Goal: Task Accomplishment & Management: Complete application form

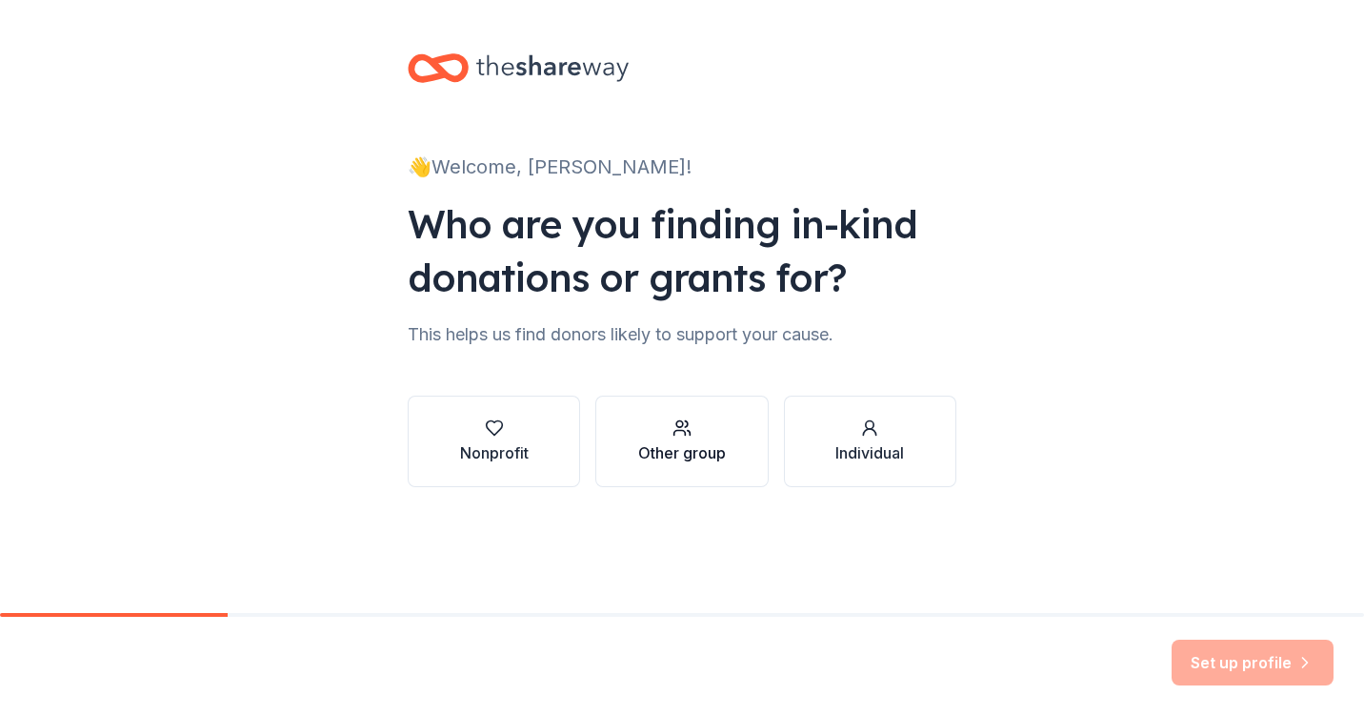
click at [624, 454] on button "Other group" at bounding box center [682, 440] width 172 height 91
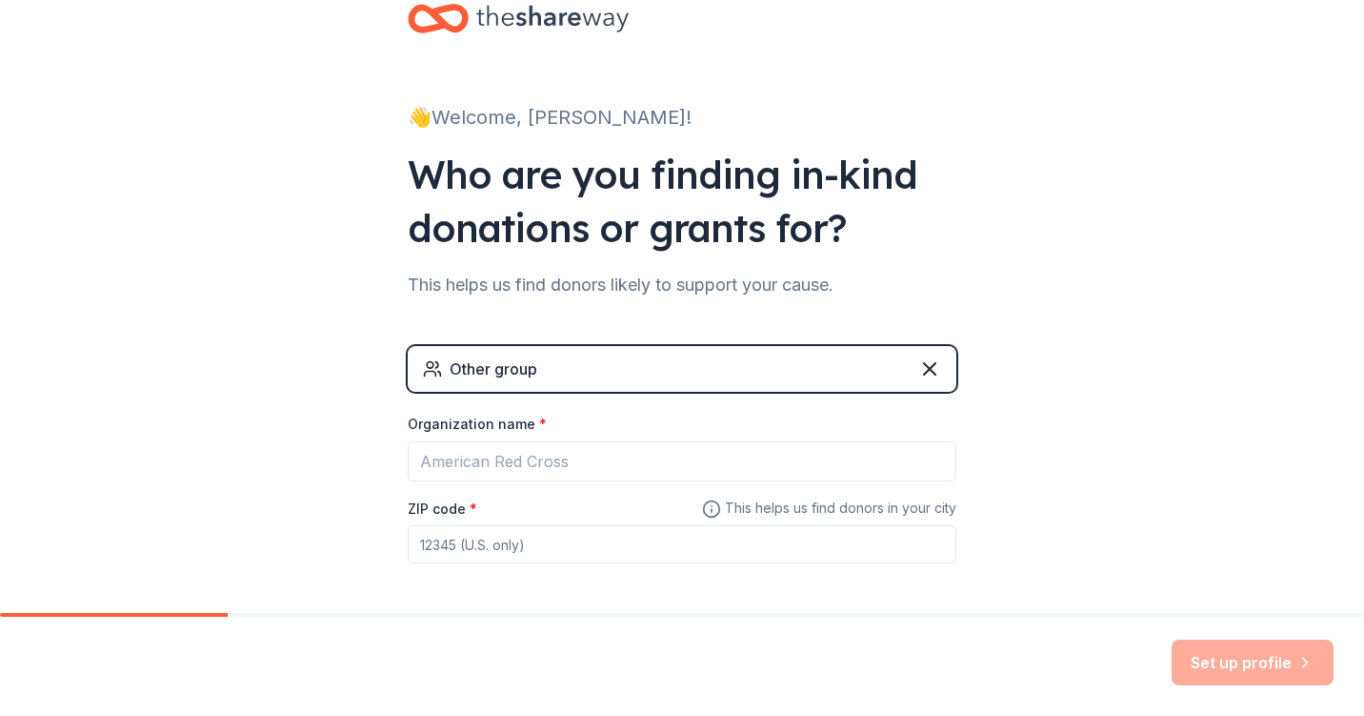
scroll to position [63, 0]
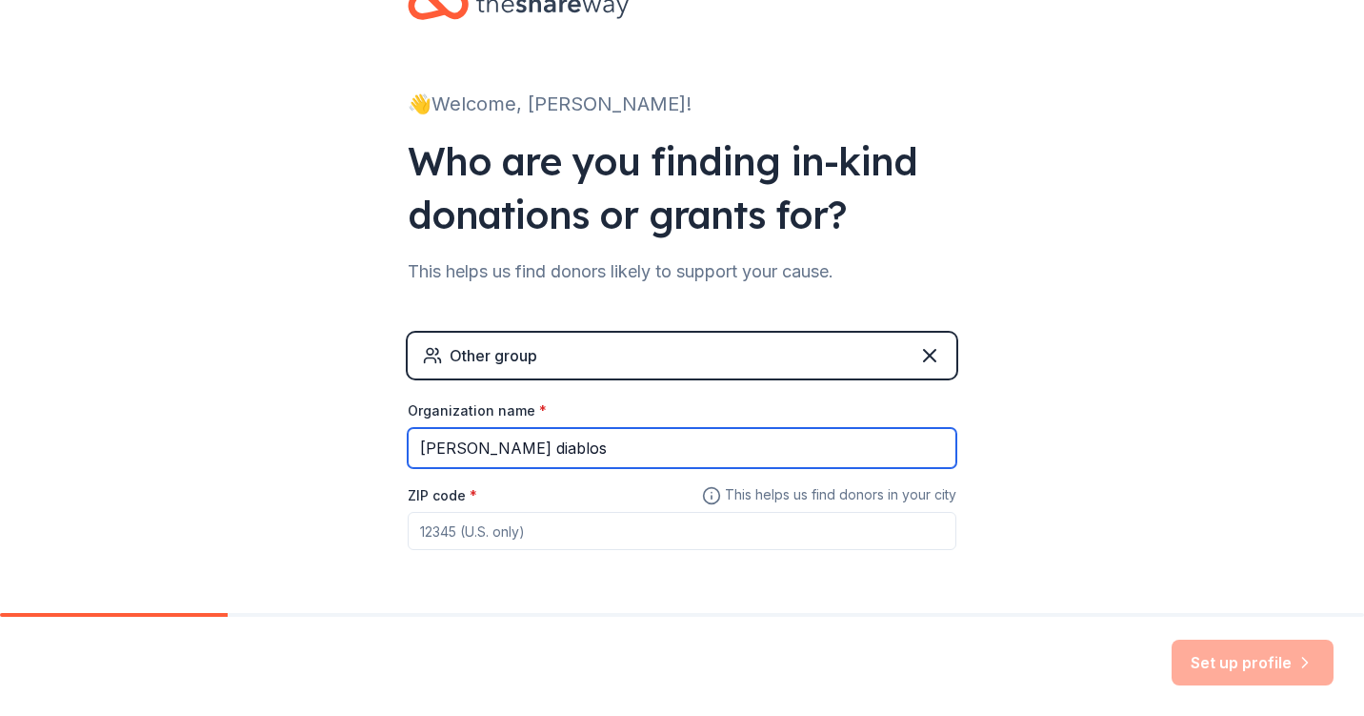
type input "[PERSON_NAME] diablos"
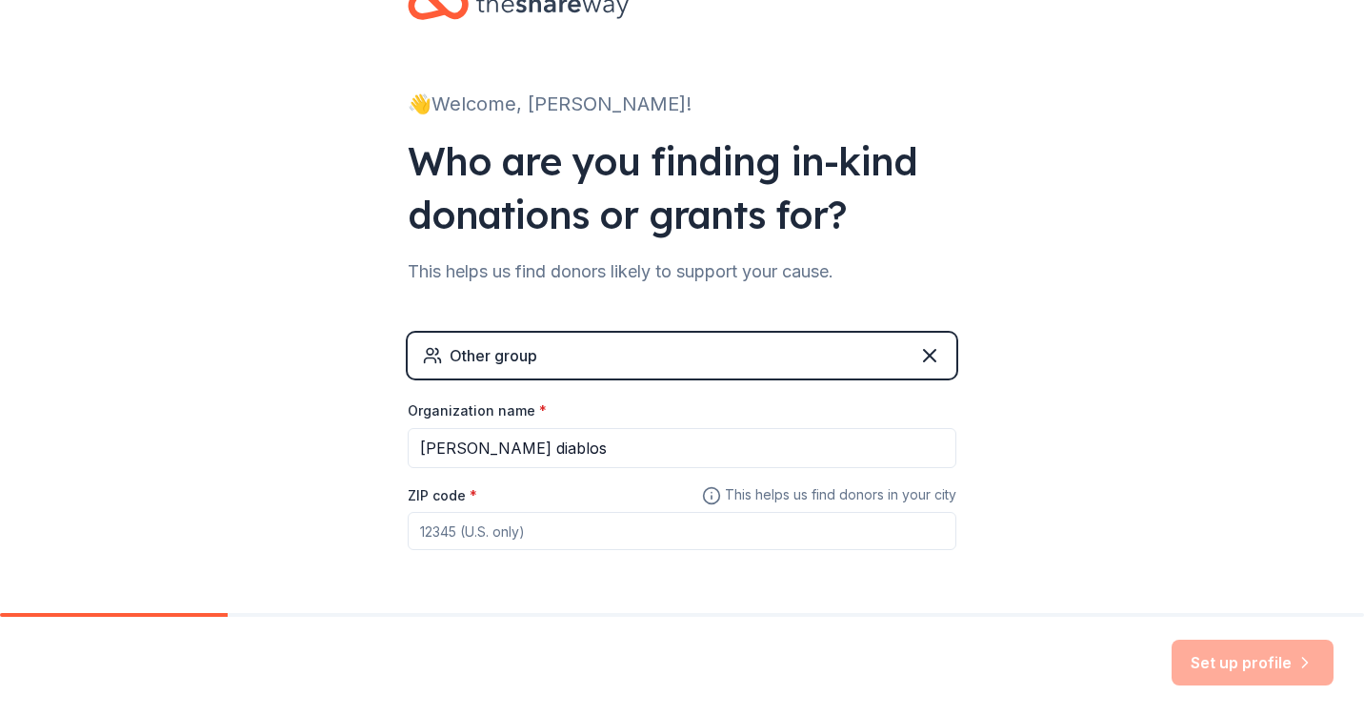
click at [460, 503] on div "ZIP code *" at bounding box center [682, 517] width 549 height 68
paste input "76203"
type input "76203"
click at [315, 423] on div "👋 Welcome, Adrian! Who are you finding in-kind donations or grants for? This he…" at bounding box center [682, 308] width 1364 height 742
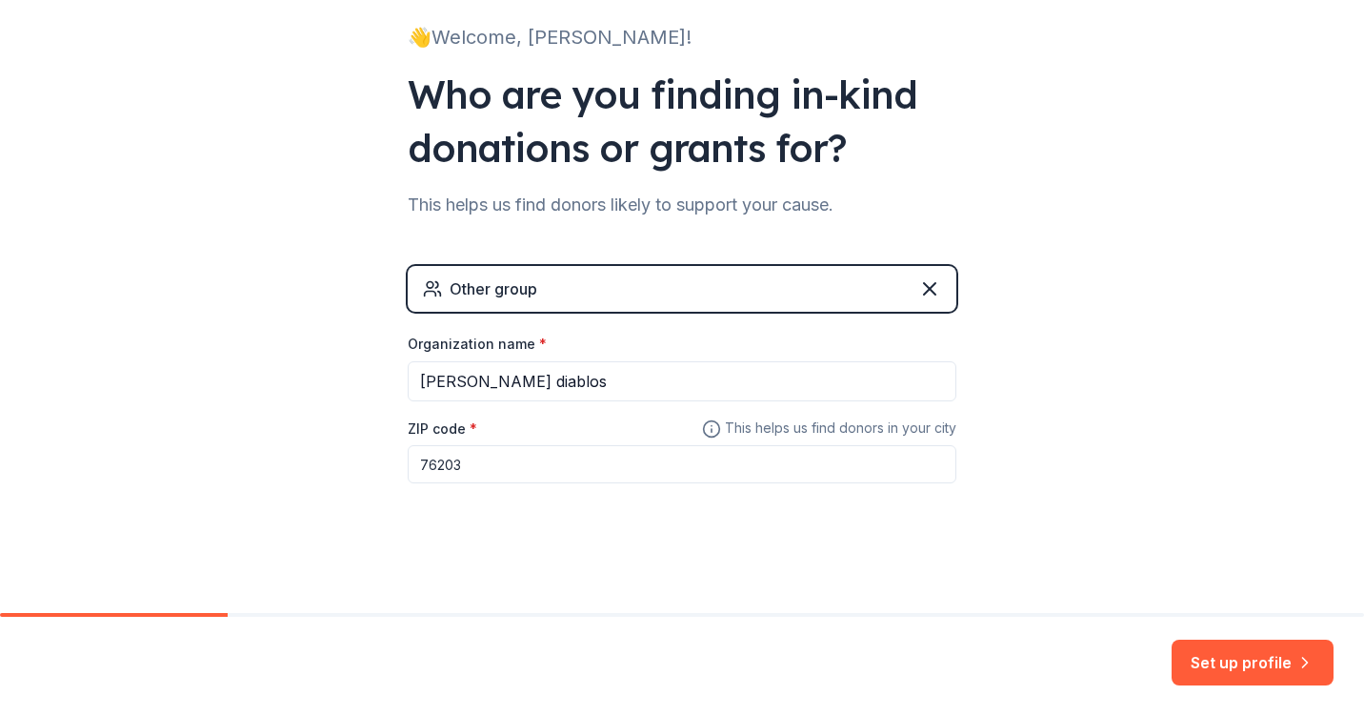
scroll to position [129, 0]
click at [1248, 662] on button "Set up profile" at bounding box center [1253, 662] width 162 height 46
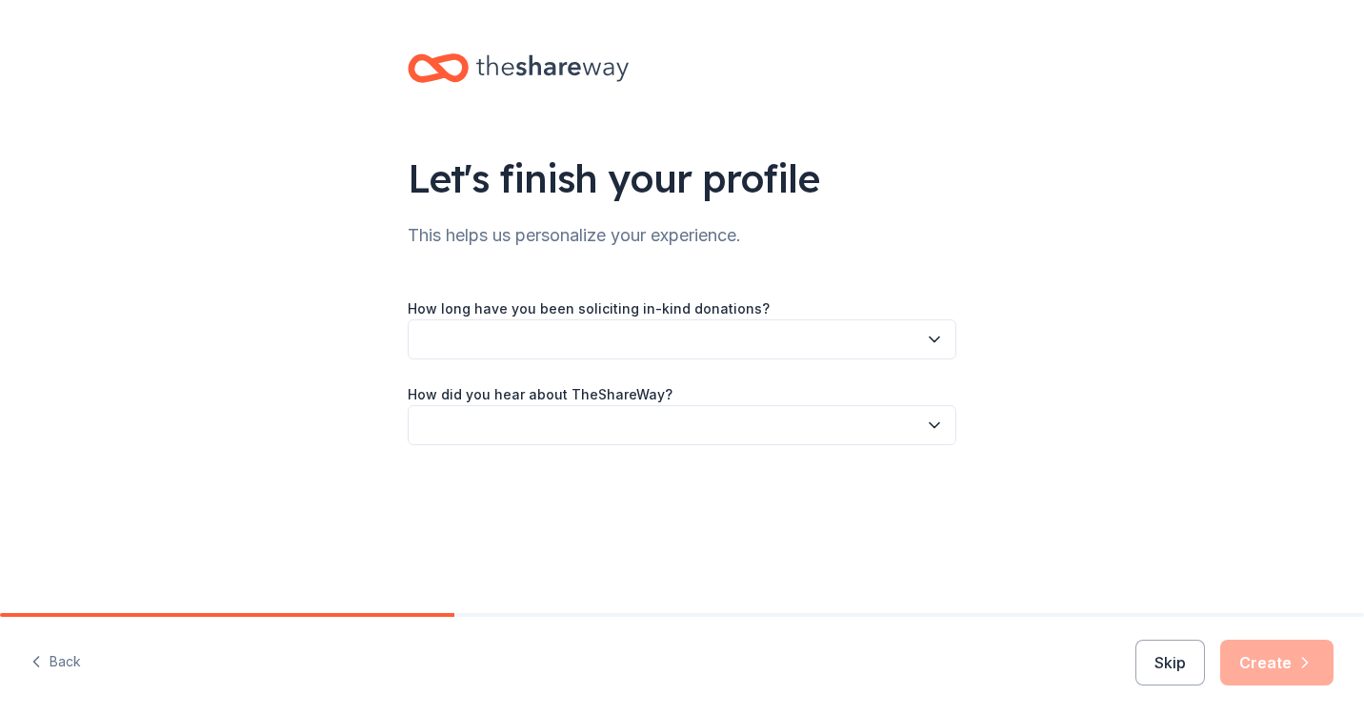
click at [435, 334] on button "button" at bounding box center [682, 339] width 549 height 40
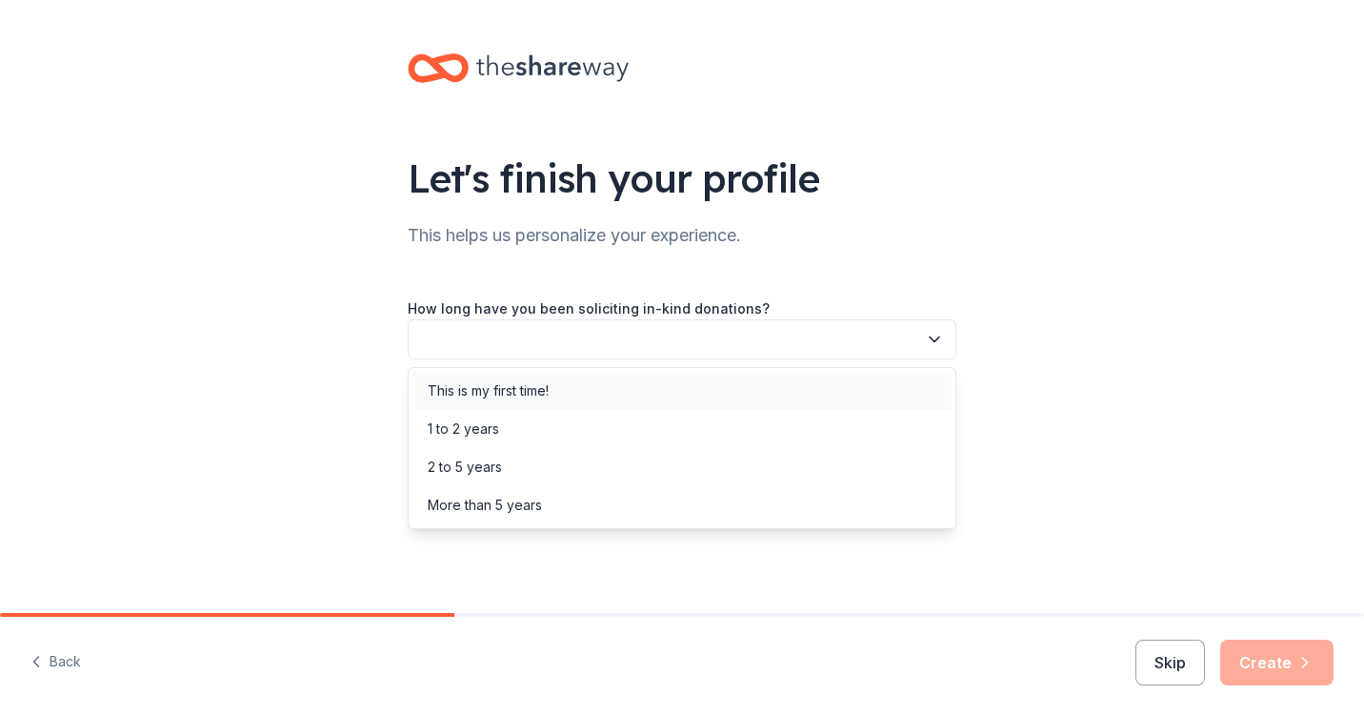
click at [445, 389] on div "This is my first time!" at bounding box center [488, 390] width 121 height 23
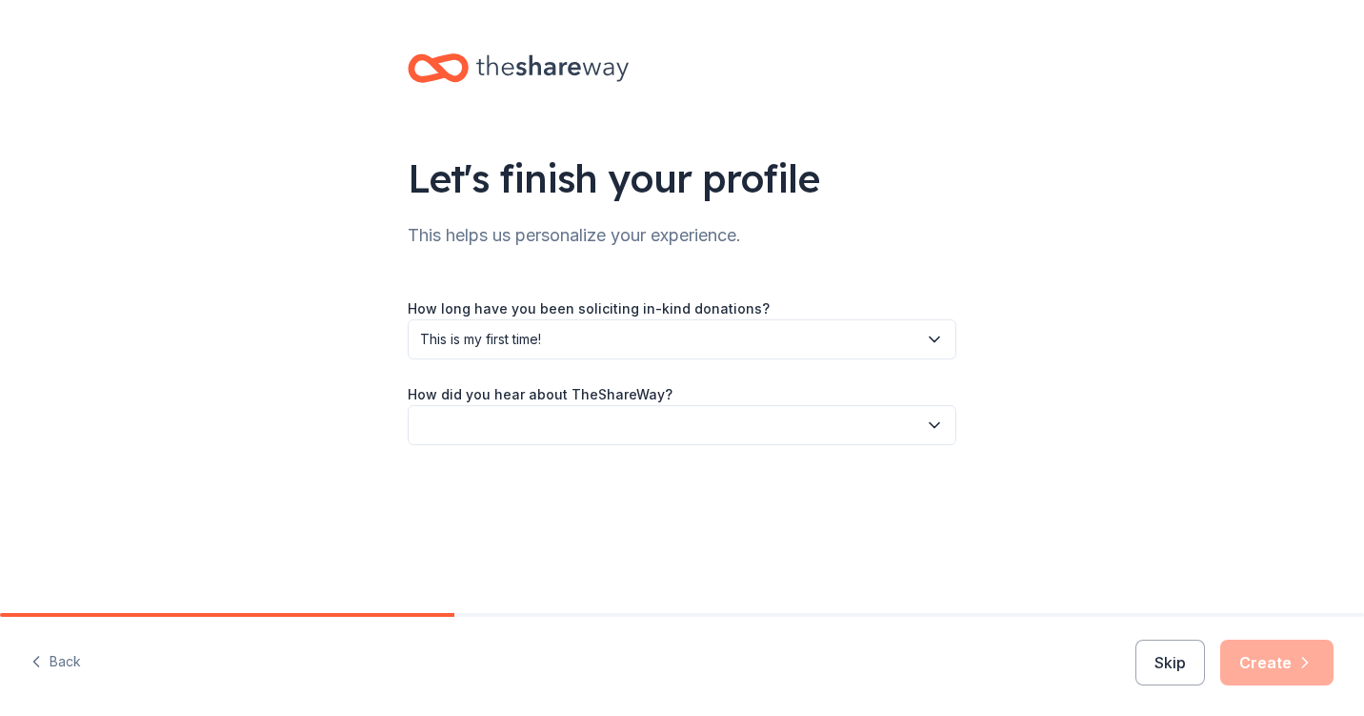
click at [439, 430] on button "button" at bounding box center [682, 425] width 549 height 40
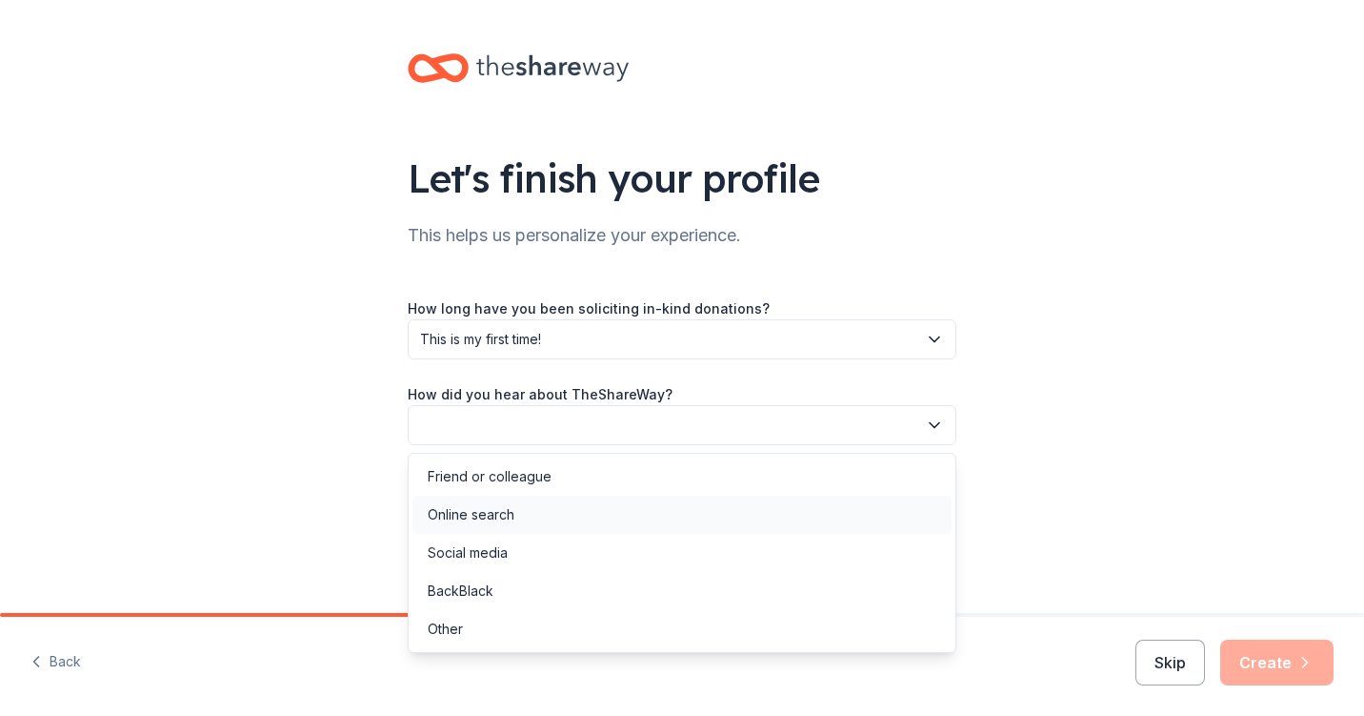
click at [457, 517] on div "Online search" at bounding box center [471, 514] width 87 height 23
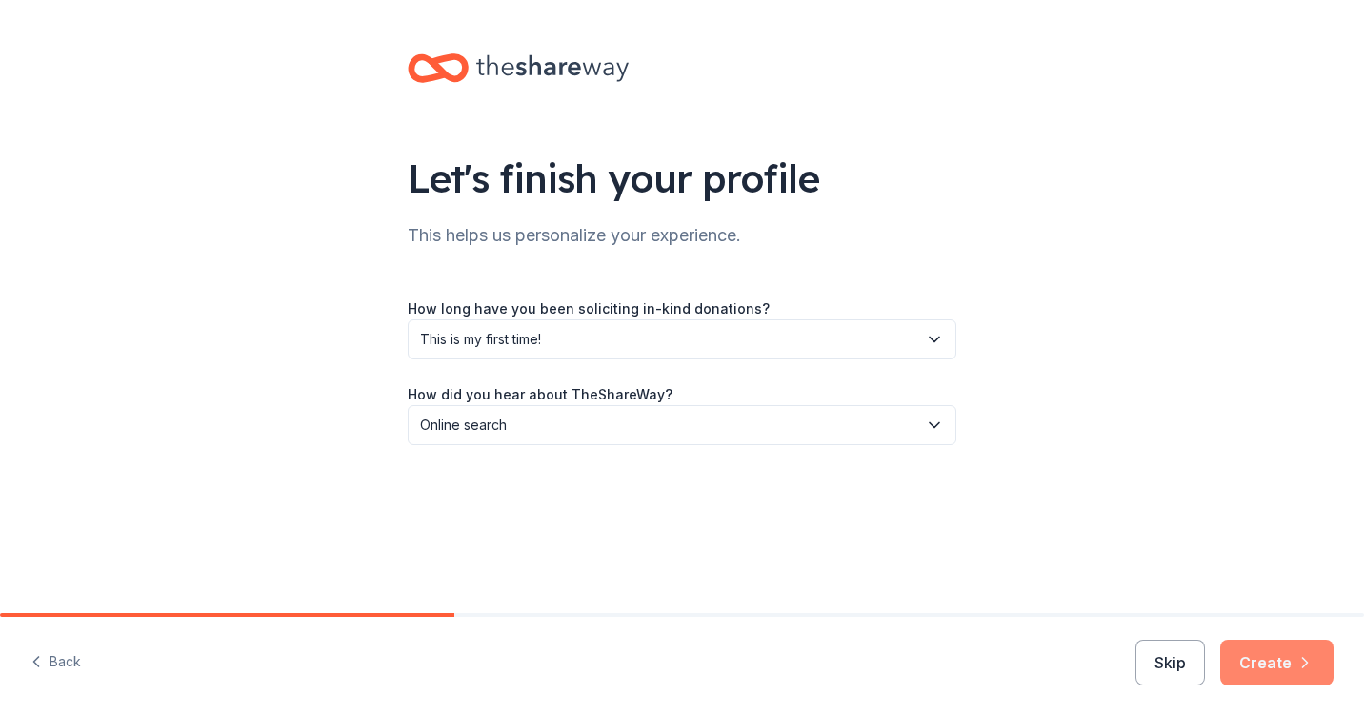
click at [1267, 668] on button "Create" at bounding box center [1277, 662] width 113 height 46
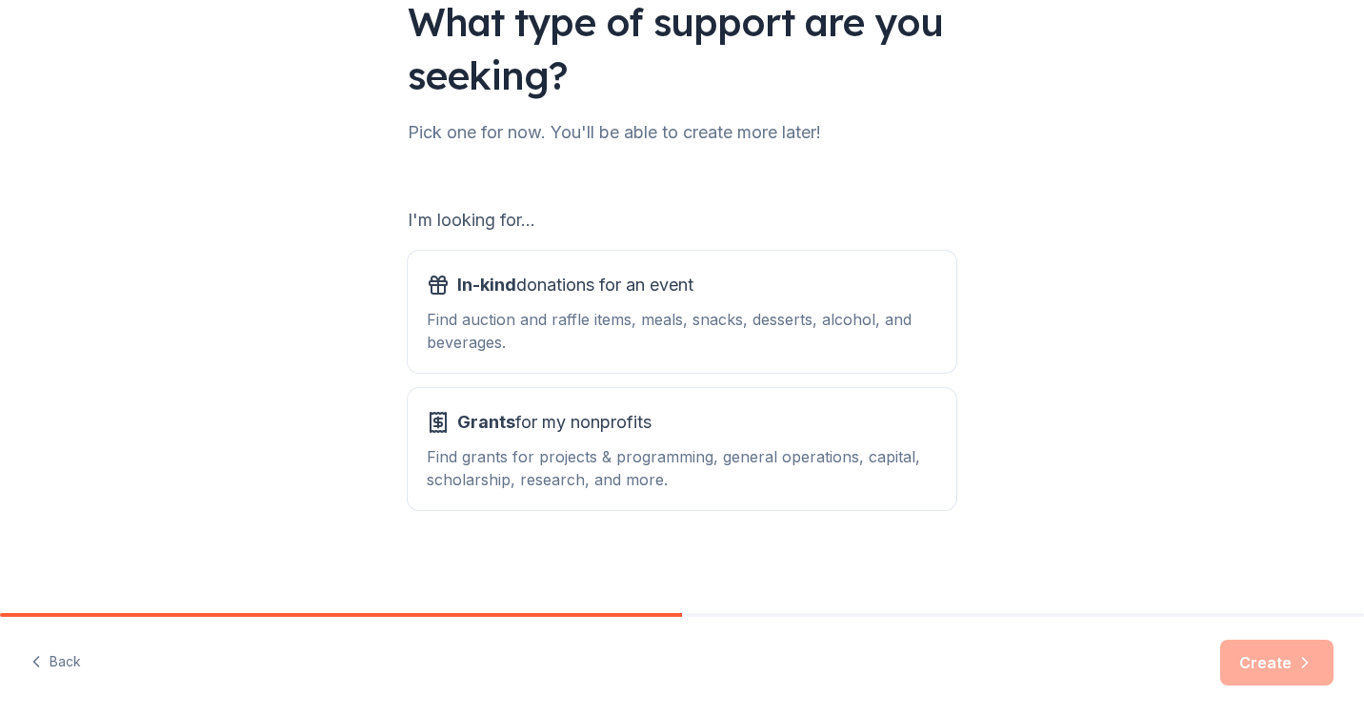
scroll to position [156, 0]
click at [558, 434] on span "Grants for my nonprofits" at bounding box center [554, 422] width 194 height 30
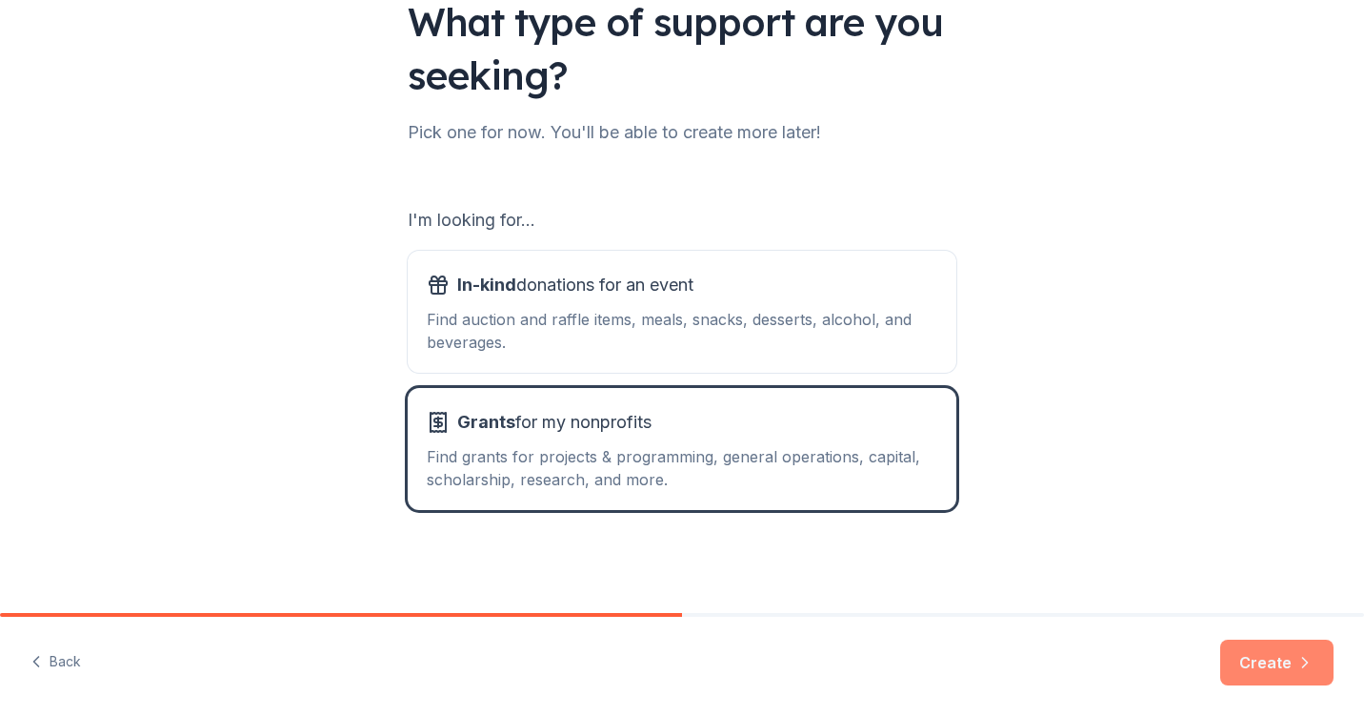
click at [1268, 662] on button "Create" at bounding box center [1277, 662] width 113 height 46
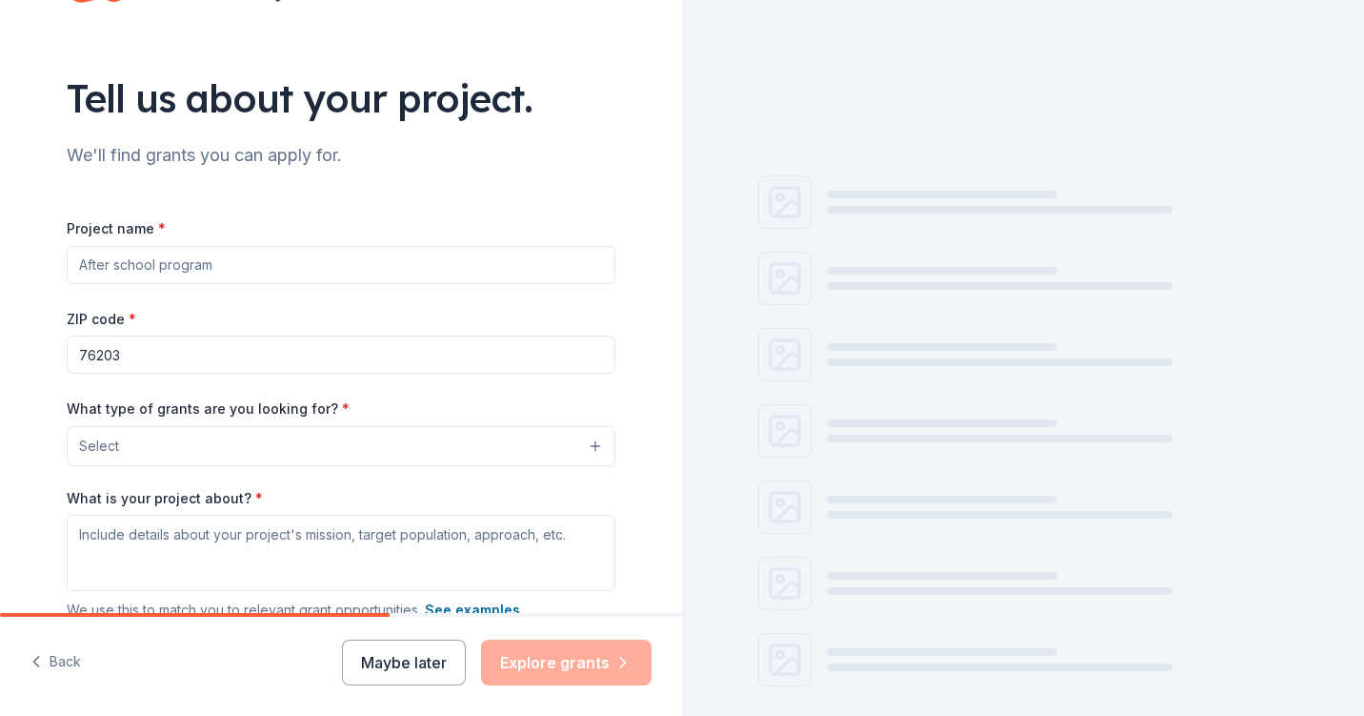
scroll to position [83, 0]
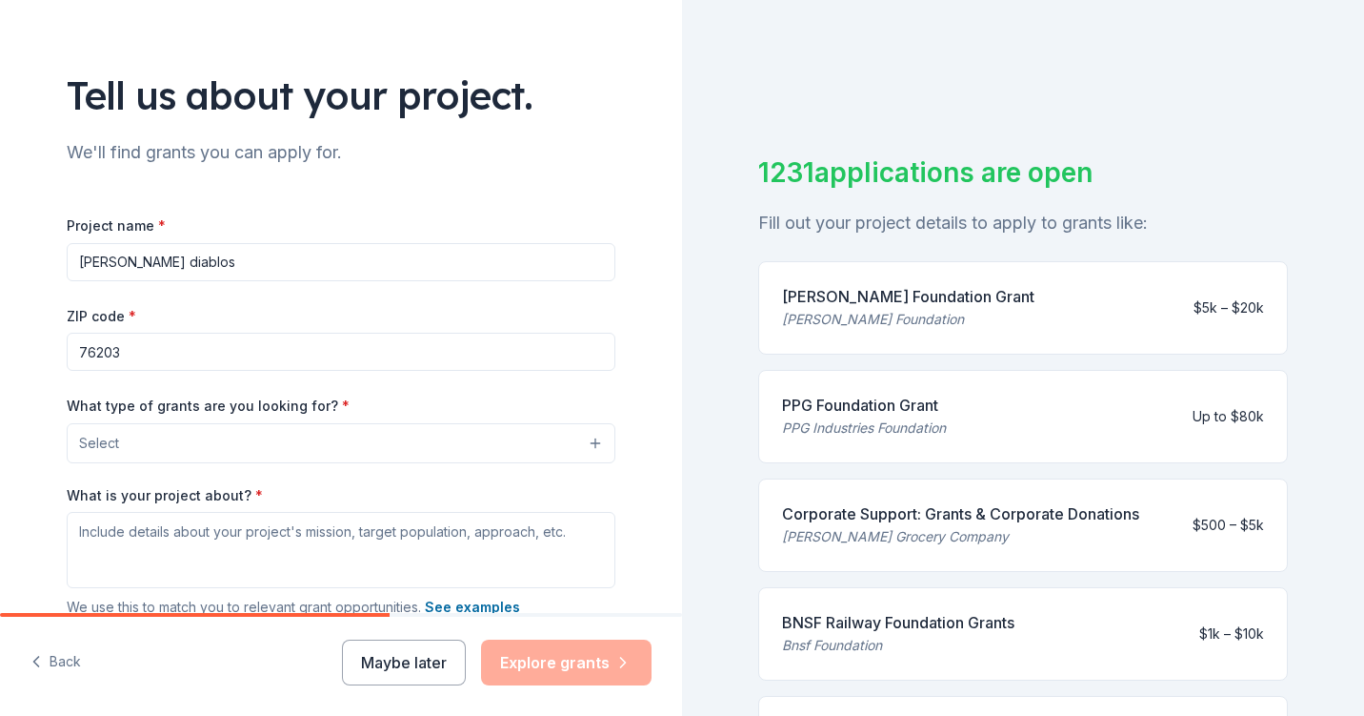
type input "[PERSON_NAME] diablos"
click at [44, 393] on div "Tell us about your project. We'll find grants you can apply for. Project name *…" at bounding box center [341, 372] width 610 height 911
click at [101, 424] on button "Select" at bounding box center [341, 443] width 549 height 40
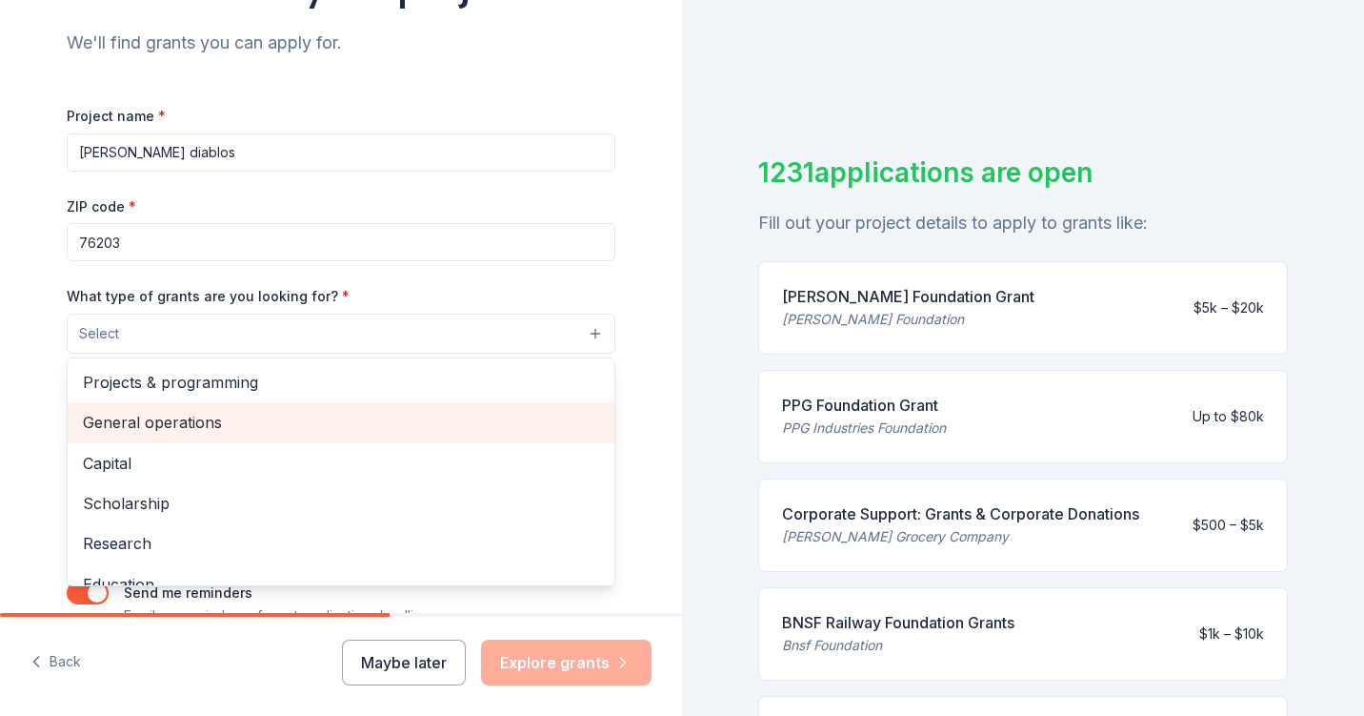
scroll to position [0, 0]
click at [209, 414] on span "General operations" at bounding box center [341, 422] width 516 height 25
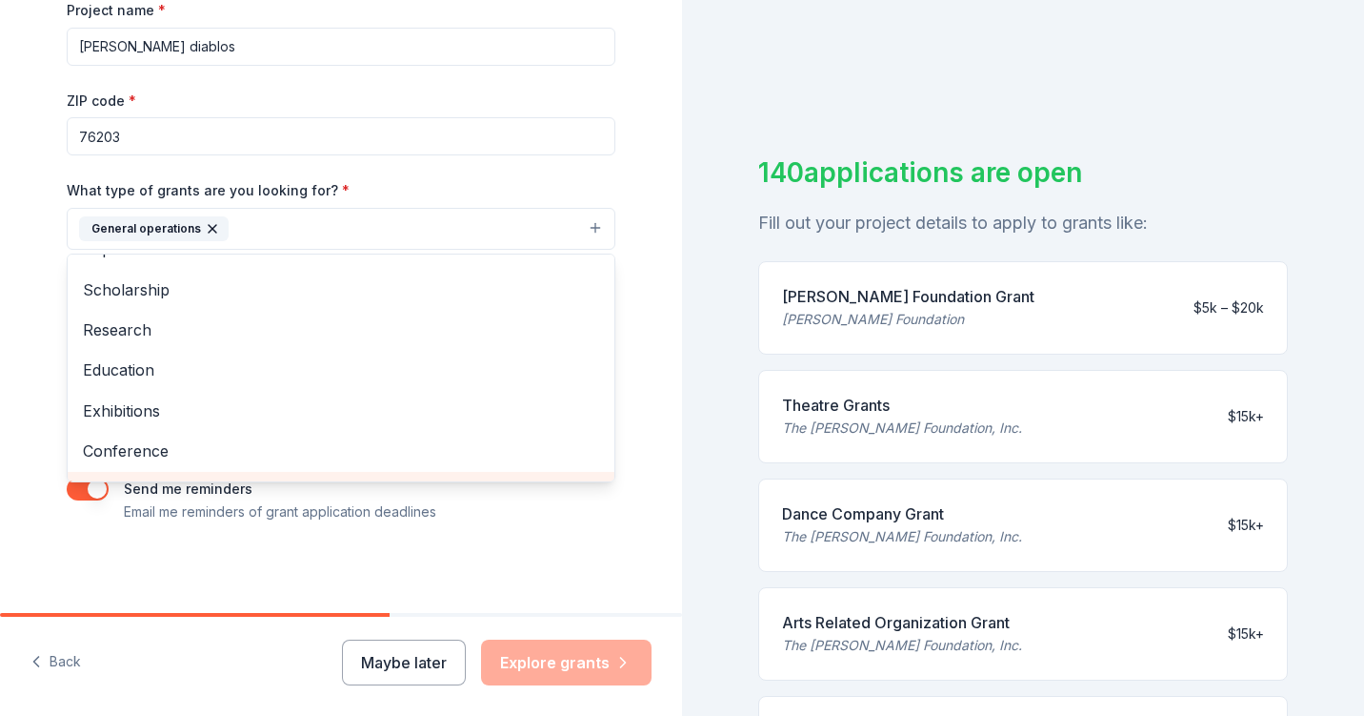
scroll to position [69, 0]
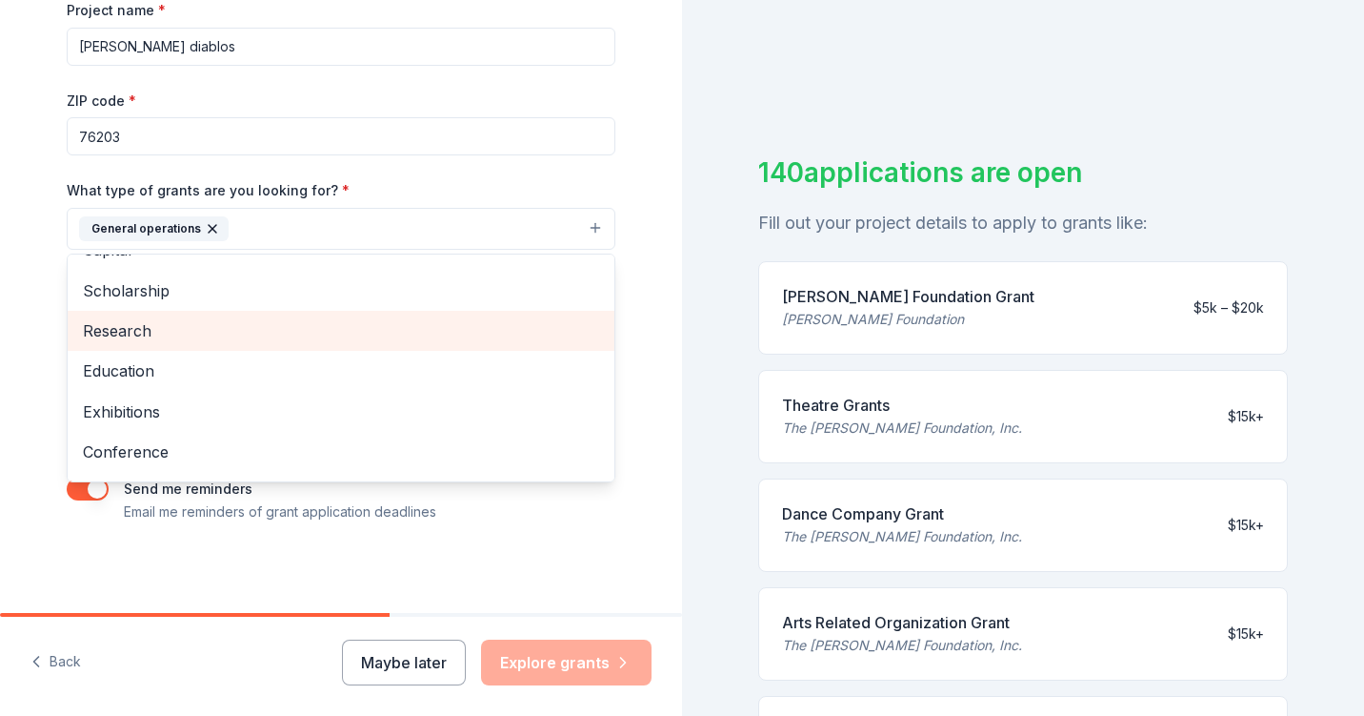
click at [116, 332] on span "Research" at bounding box center [341, 330] width 516 height 25
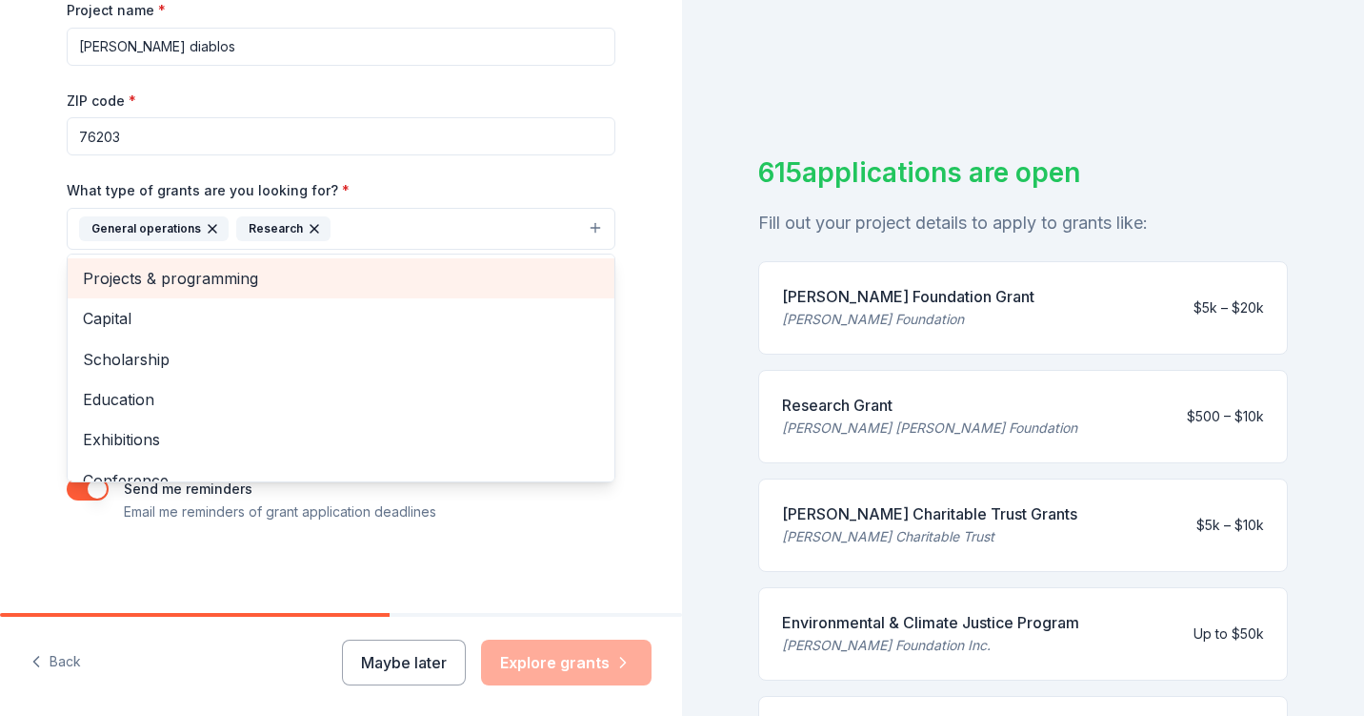
scroll to position [0, 0]
click at [118, 282] on span "Projects & programming" at bounding box center [341, 278] width 516 height 25
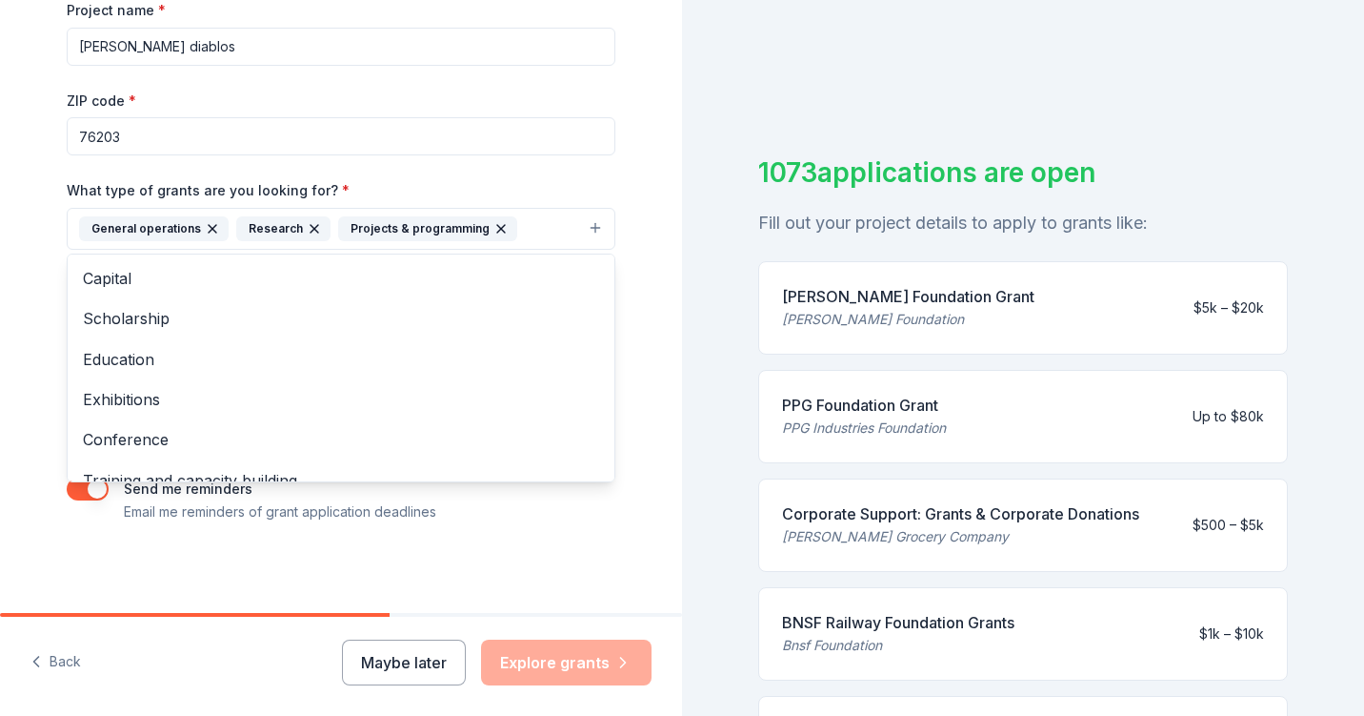
click at [17, 322] on div "Tell us about your project. We'll find grants you can apply for. Project name *…" at bounding box center [341, 158] width 682 height 913
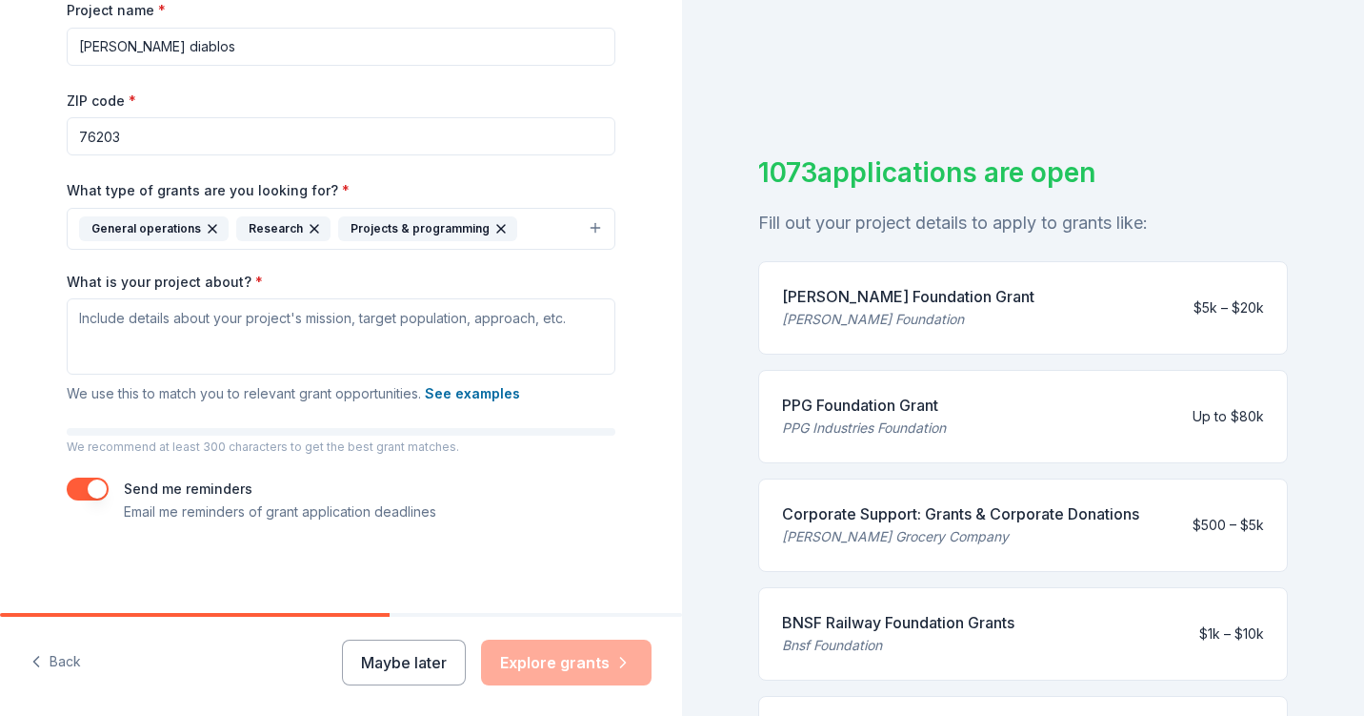
scroll to position [222, 0]
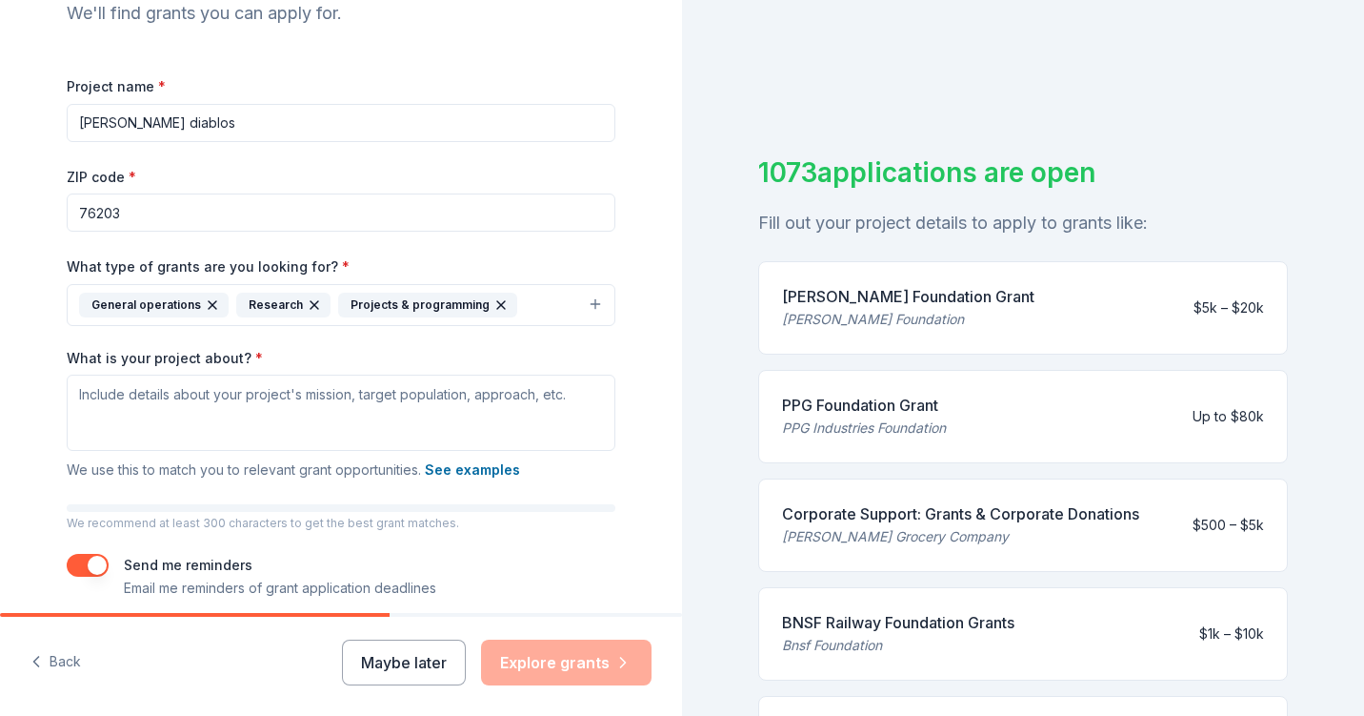
click at [549, 6] on div "We'll find grants you can apply for." at bounding box center [341, 13] width 549 height 30
click at [308, 298] on icon "button" at bounding box center [314, 304] width 15 height 15
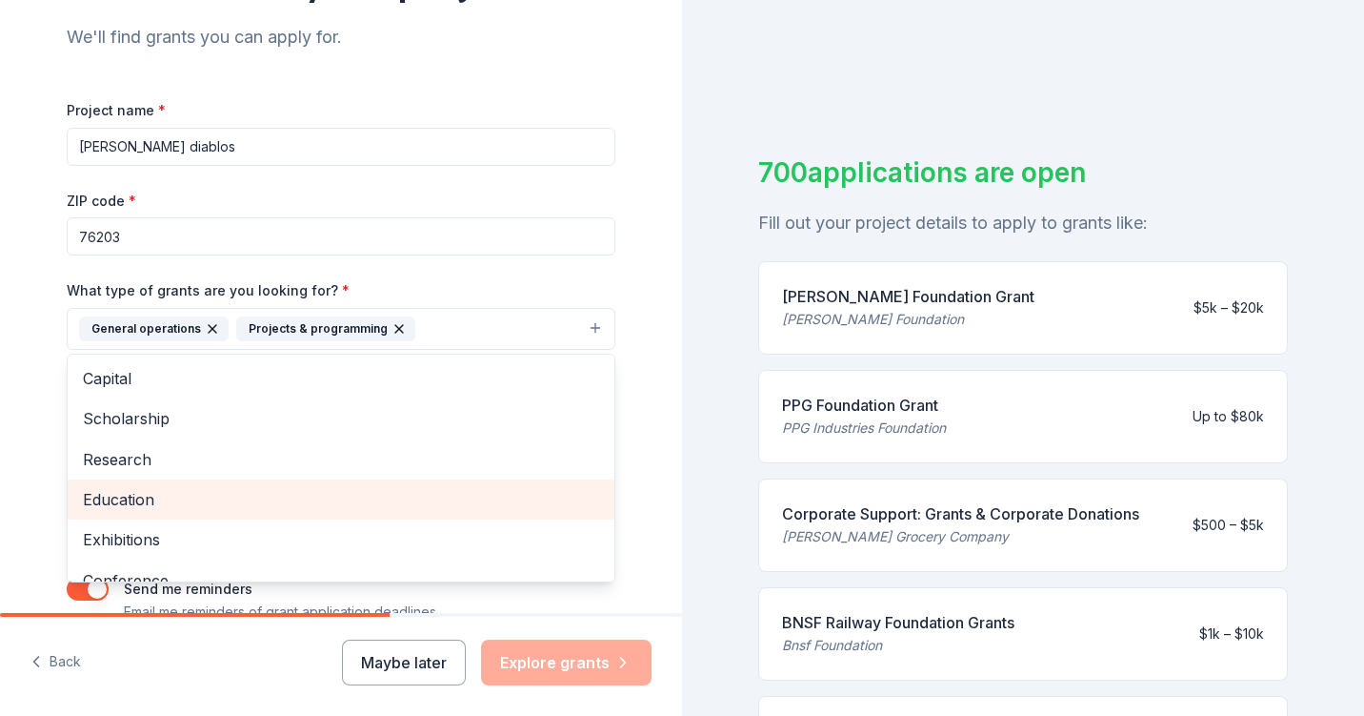
scroll to position [156, 0]
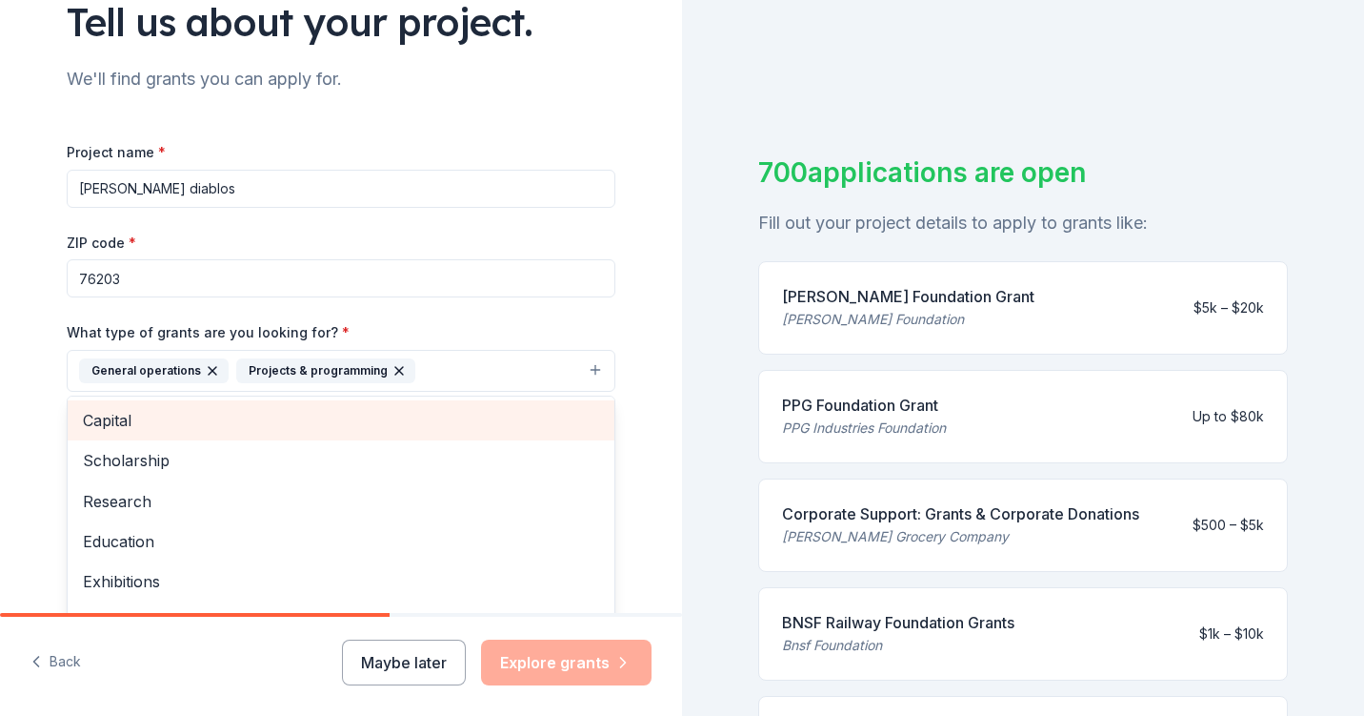
click at [111, 400] on div "Capital" at bounding box center [341, 420] width 547 height 40
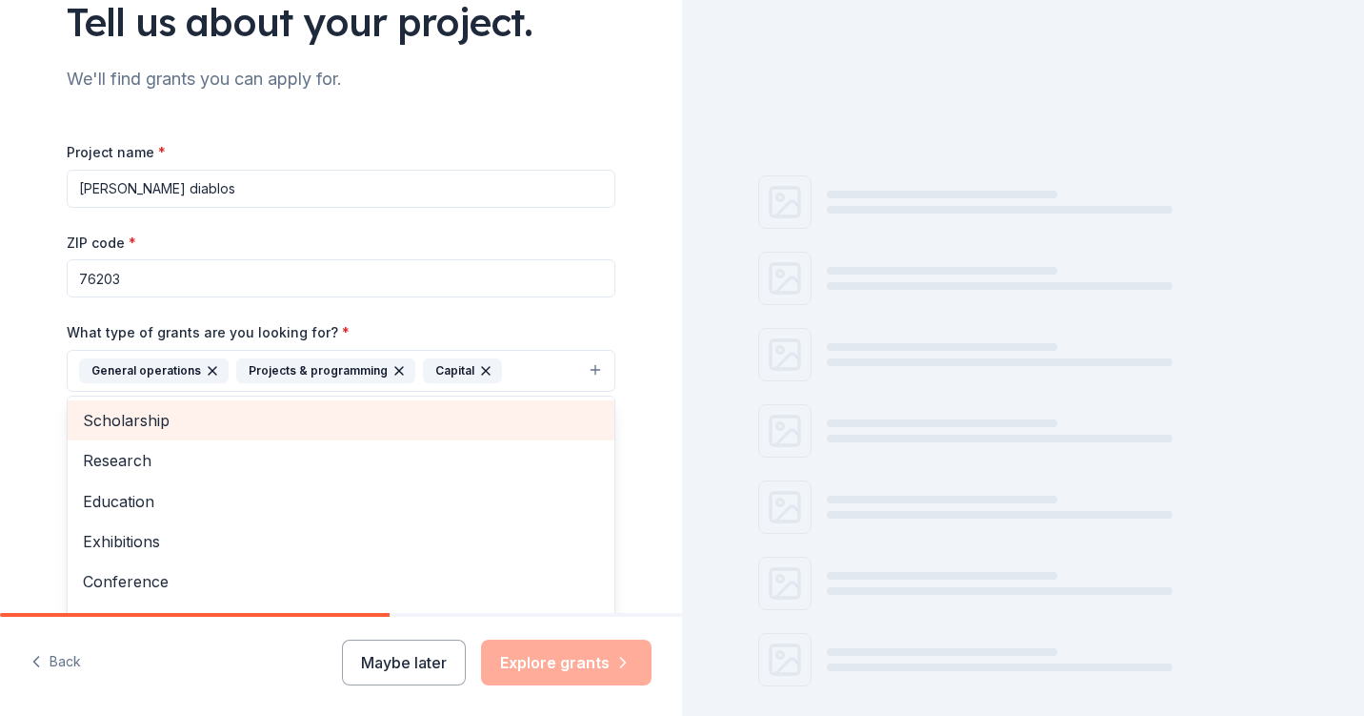
click at [12, 394] on div "Tell us about your project. We'll find grants you can apply for. Project name *…" at bounding box center [341, 300] width 682 height 913
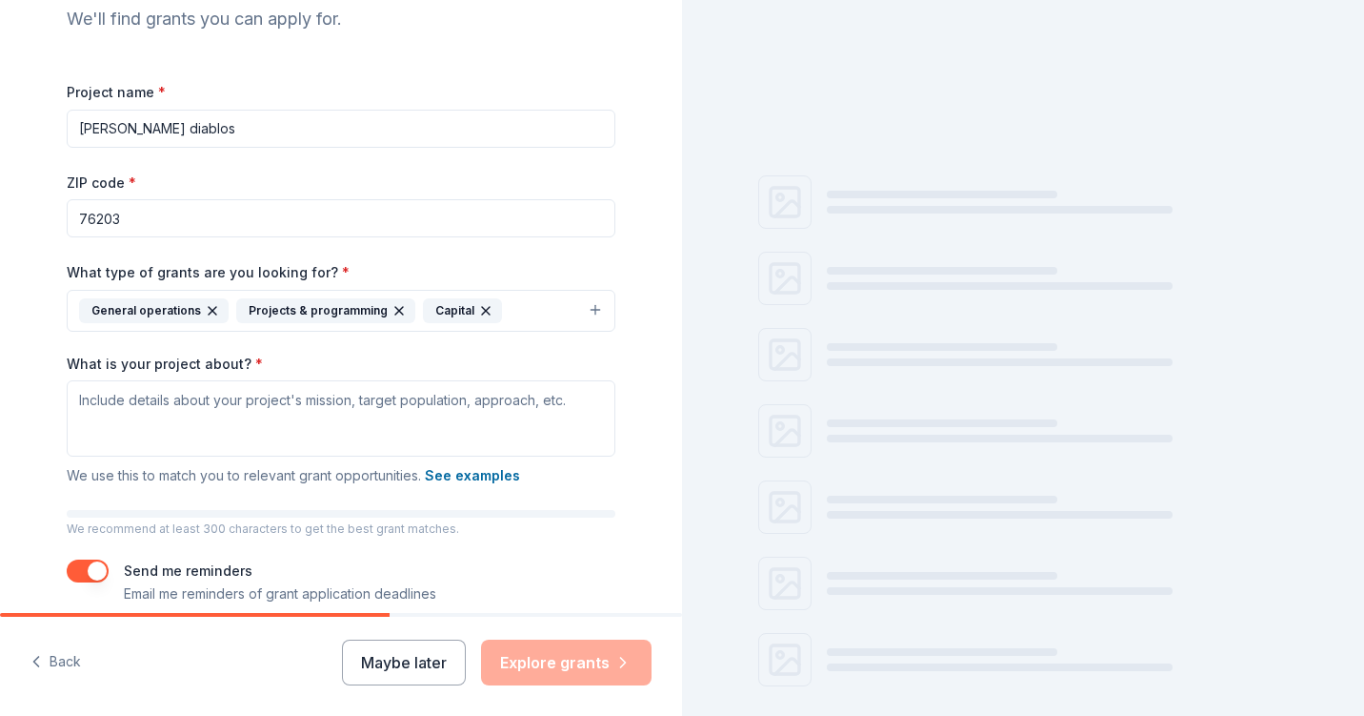
scroll to position [261, 0]
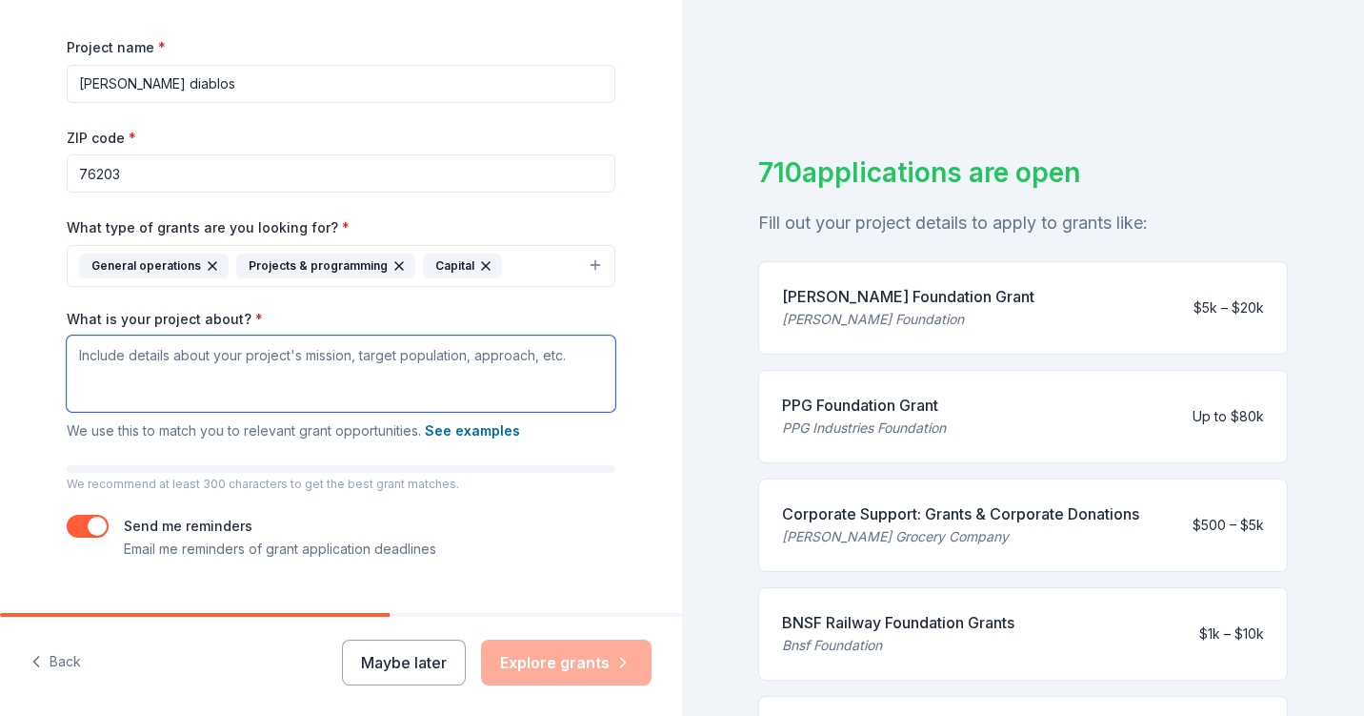
click at [122, 360] on textarea "What is your project about? *" at bounding box center [341, 373] width 549 height 76
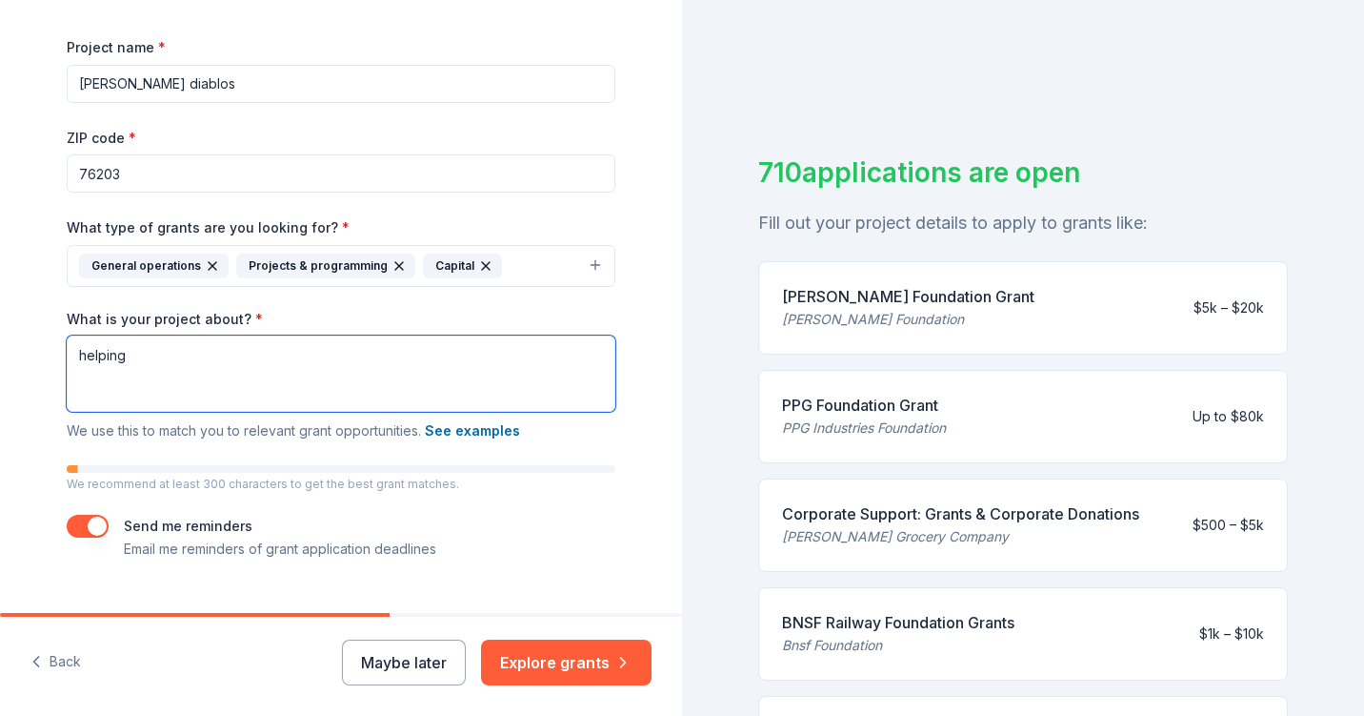
type textarea "helping"
drag, startPoint x: 220, startPoint y: 353, endPoint x: 71, endPoint y: 353, distance: 149.6
click at [71, 353] on textarea "helping" at bounding box center [341, 373] width 549 height 76
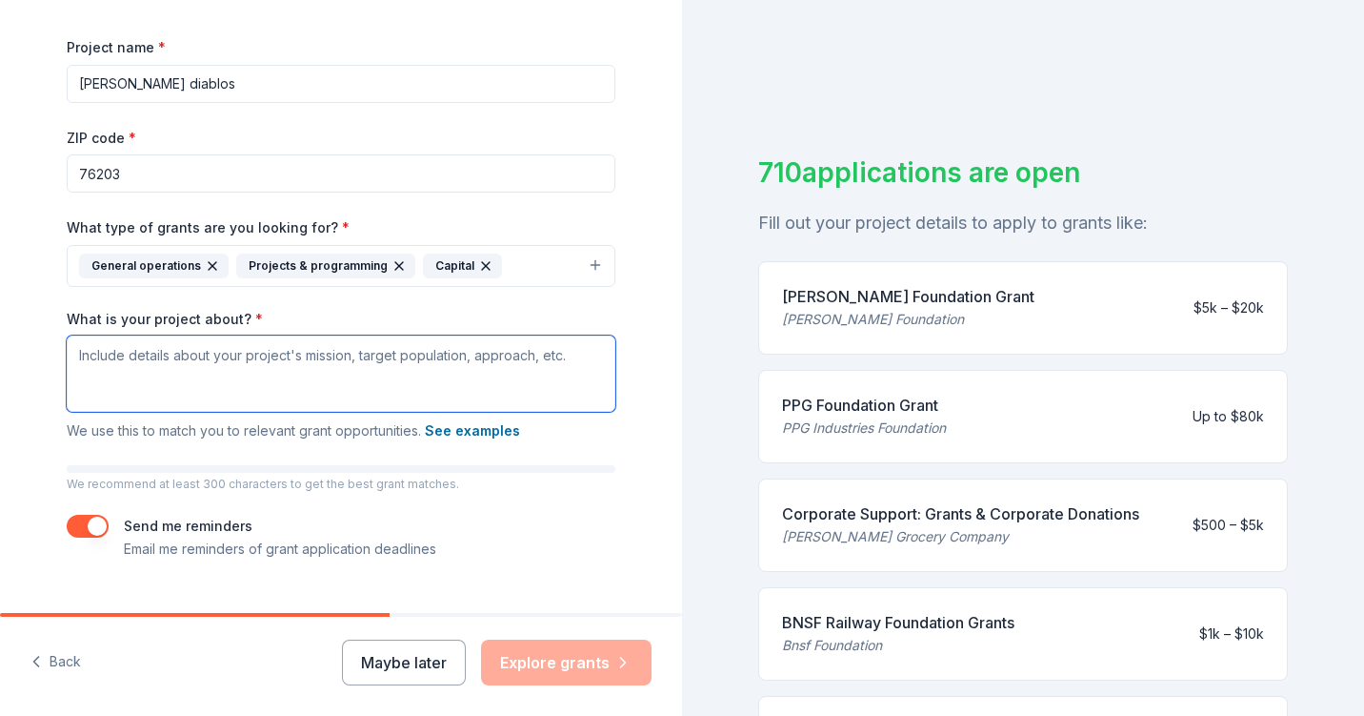
paste textarea "The goal of this project is to ensure that local kids have the opportunity to c…"
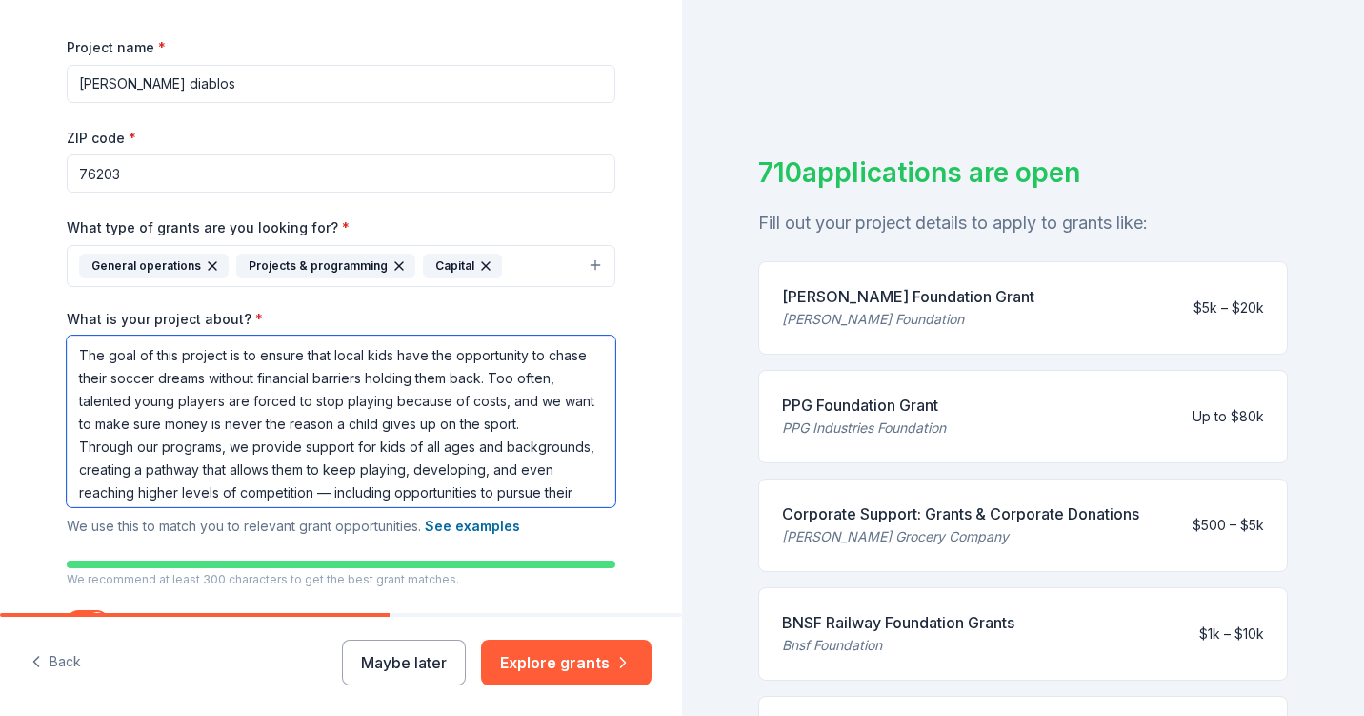
scroll to position [74, 0]
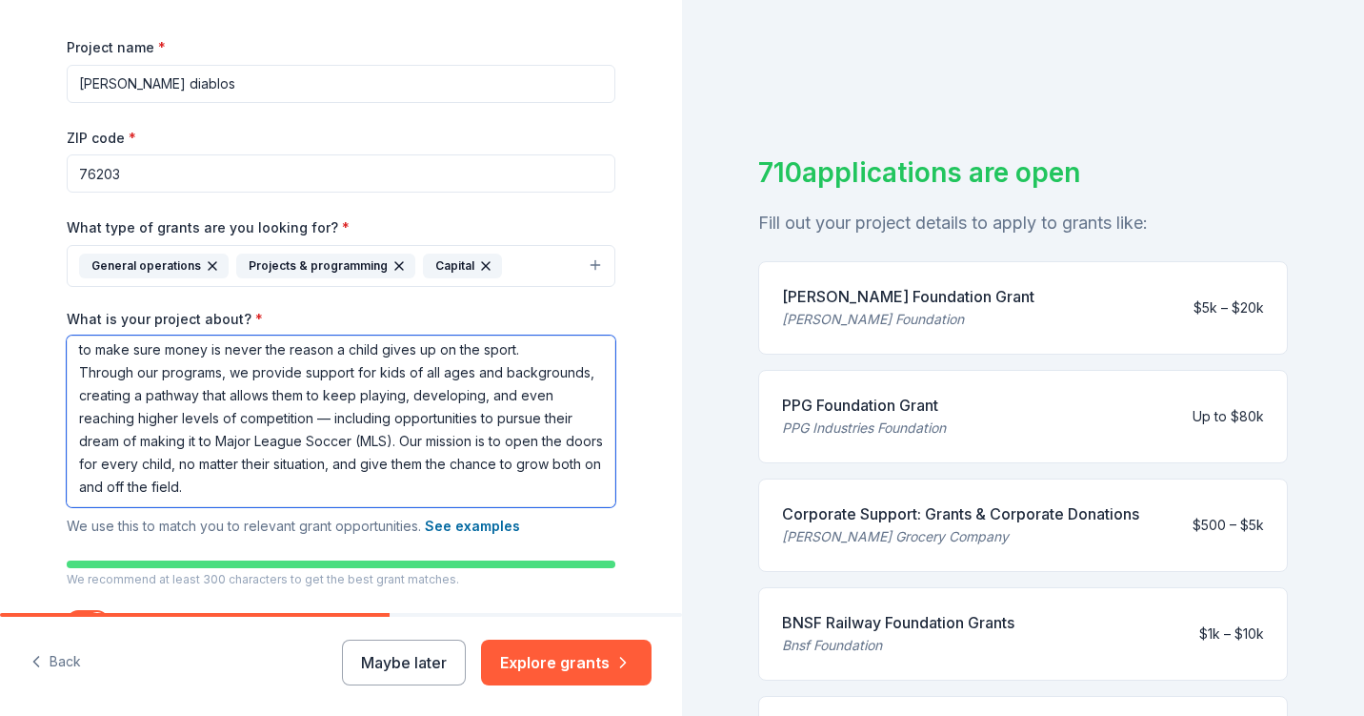
click at [331, 418] on textarea "The goal of this project is to ensure that local kids have the opportunity to c…" at bounding box center [341, 421] width 549 height 172
click at [392, 439] on textarea "The goal of this project is to ensure that local kids have the opportunity to c…" at bounding box center [341, 421] width 549 height 172
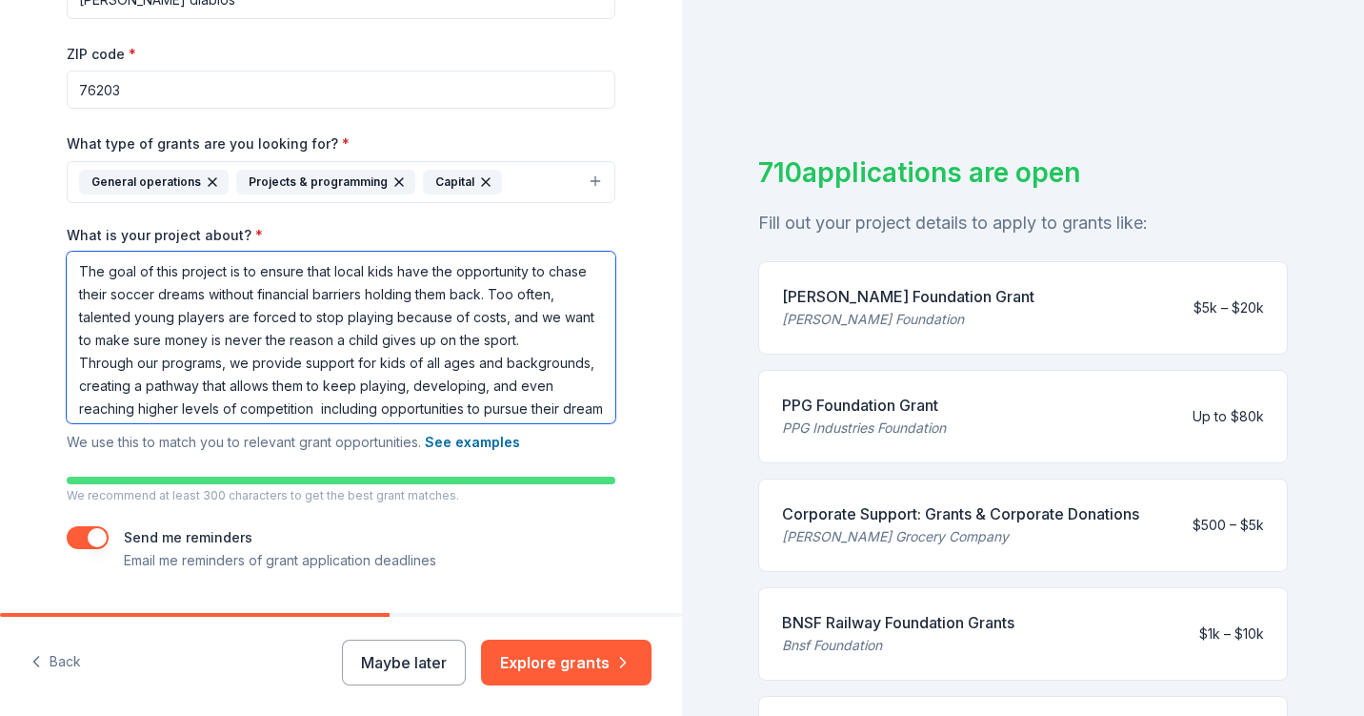
scroll to position [0, 0]
drag, startPoint x: 555, startPoint y: 288, endPoint x: 498, endPoint y: 283, distance: 57.4
click at [498, 283] on textarea "The goal of this project is to ensure that local kids have the opportunity to c…" at bounding box center [341, 338] width 549 height 172
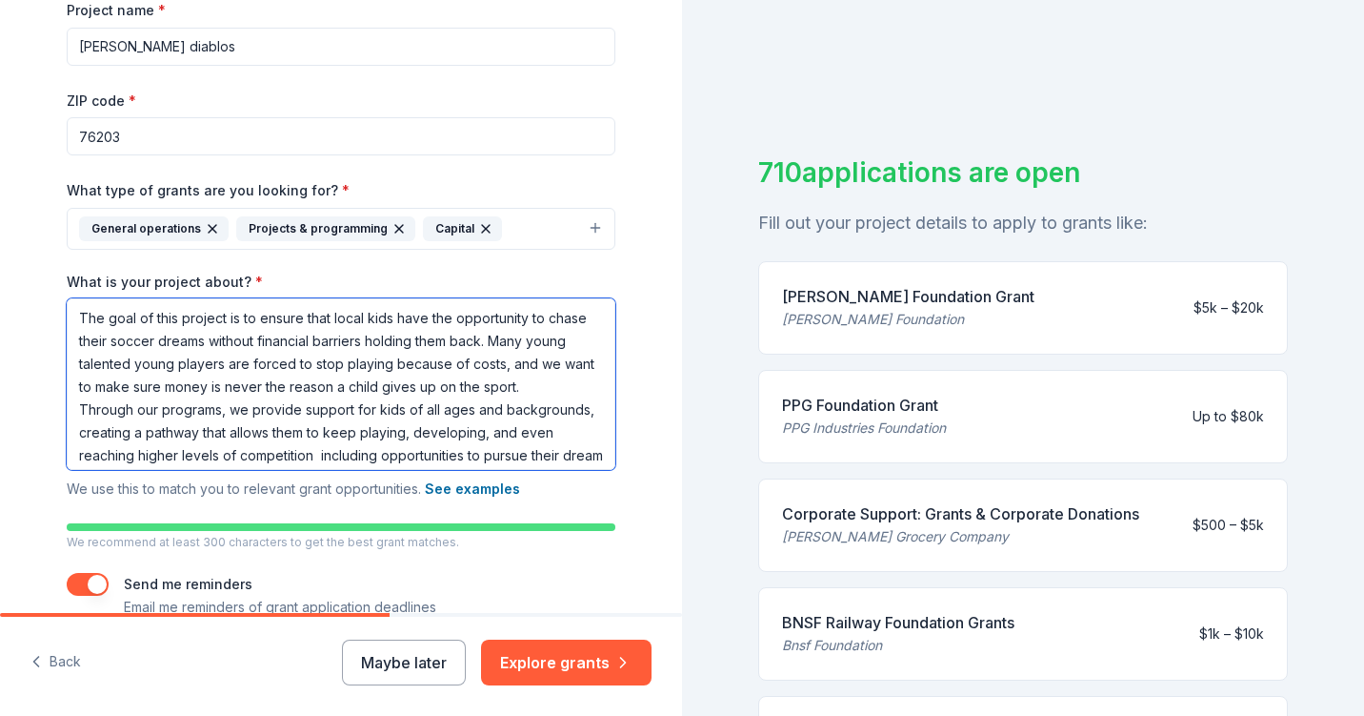
drag, startPoint x: 178, startPoint y: 363, endPoint x: 131, endPoint y: 365, distance: 46.7
click at [131, 365] on textarea "The goal of this project is to ensure that local kids have the opportunity to c…" at bounding box center [341, 384] width 549 height 172
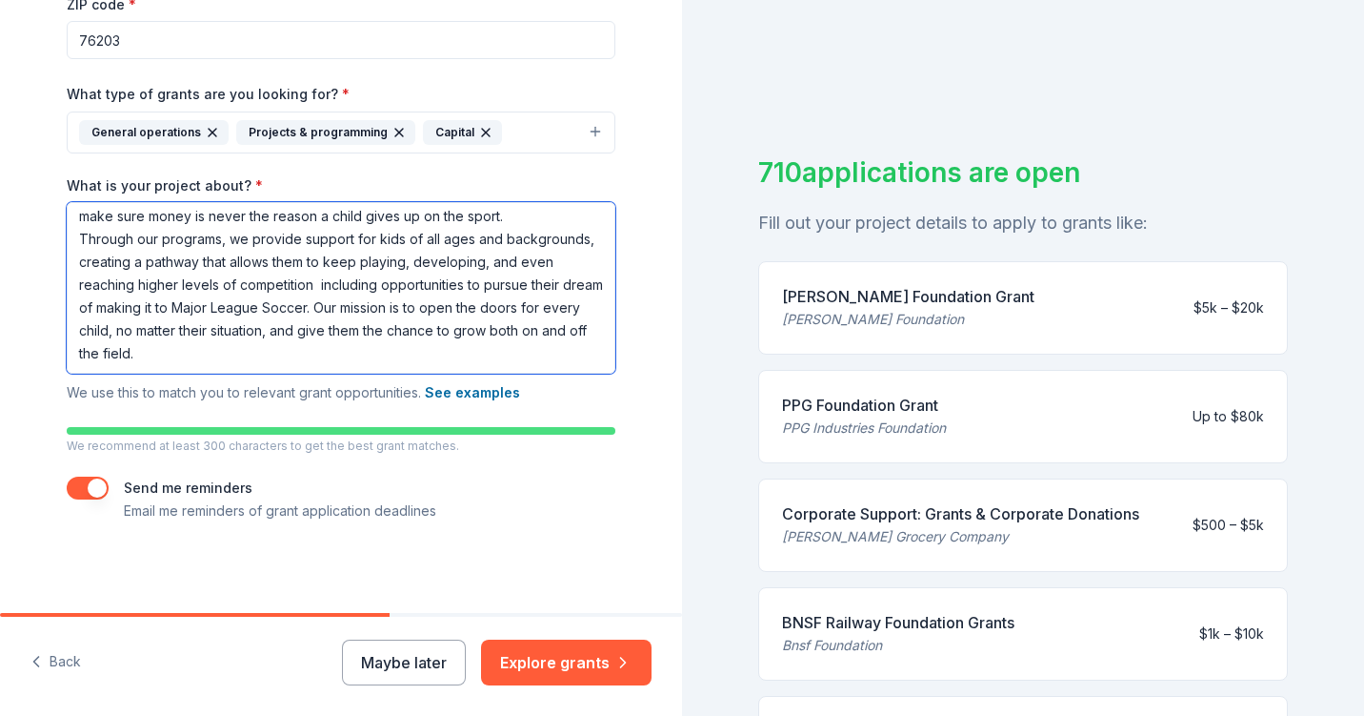
scroll to position [394, 0]
type textarea "The goal of this project is to ensure that local kids have the opportunity to c…"
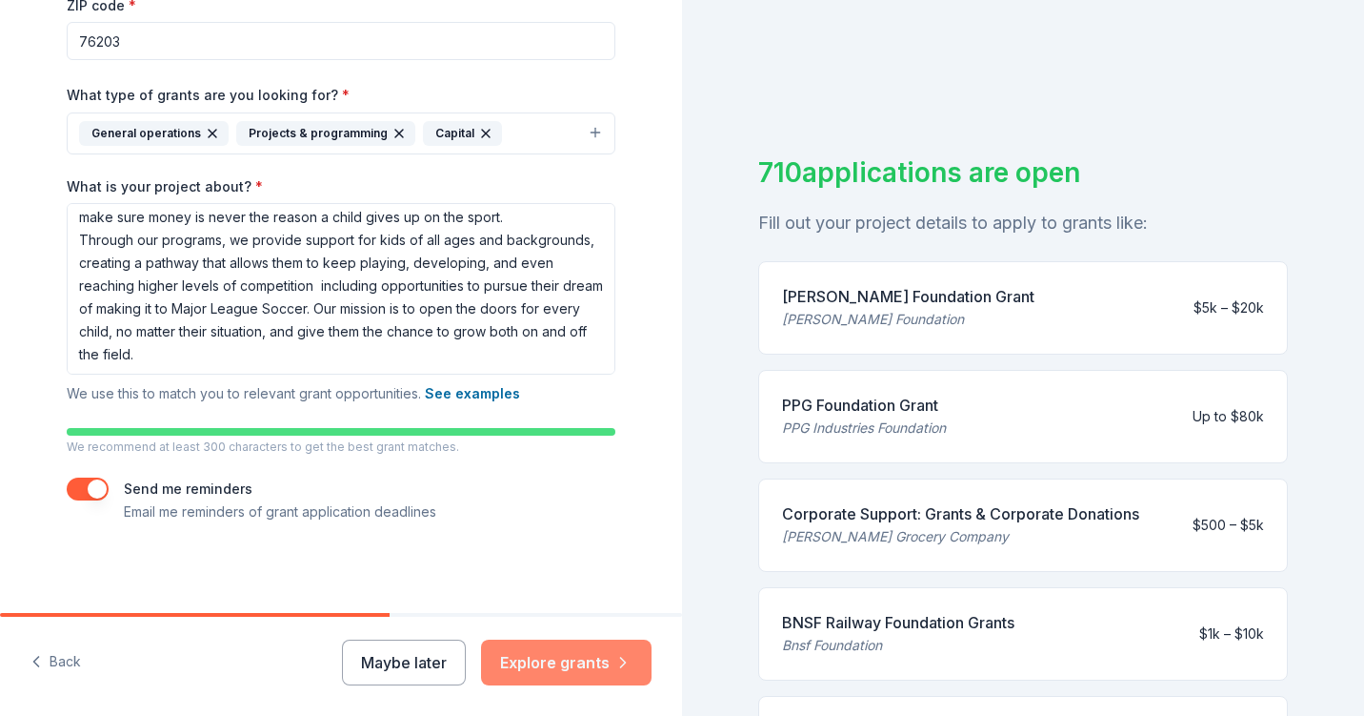
click at [546, 655] on button "Explore grants" at bounding box center [566, 662] width 171 height 46
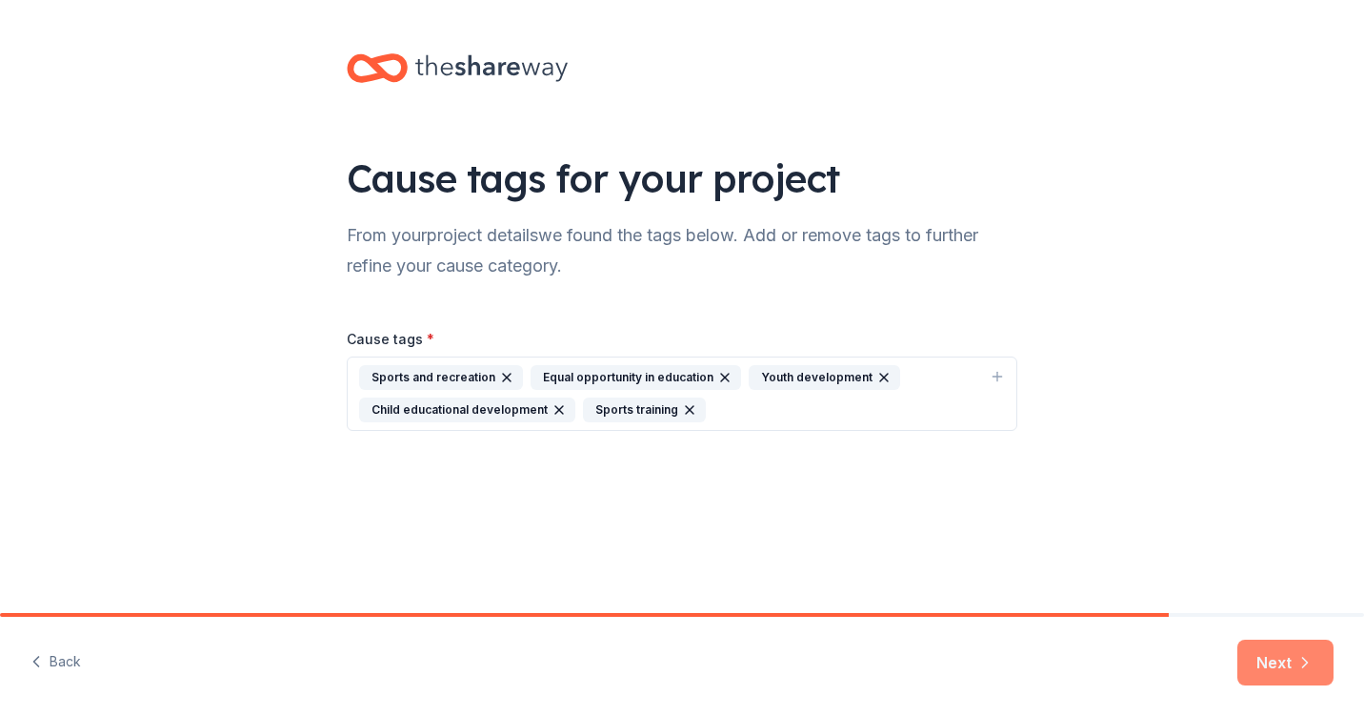
click at [1267, 657] on button "Next" at bounding box center [1286, 662] width 96 height 46
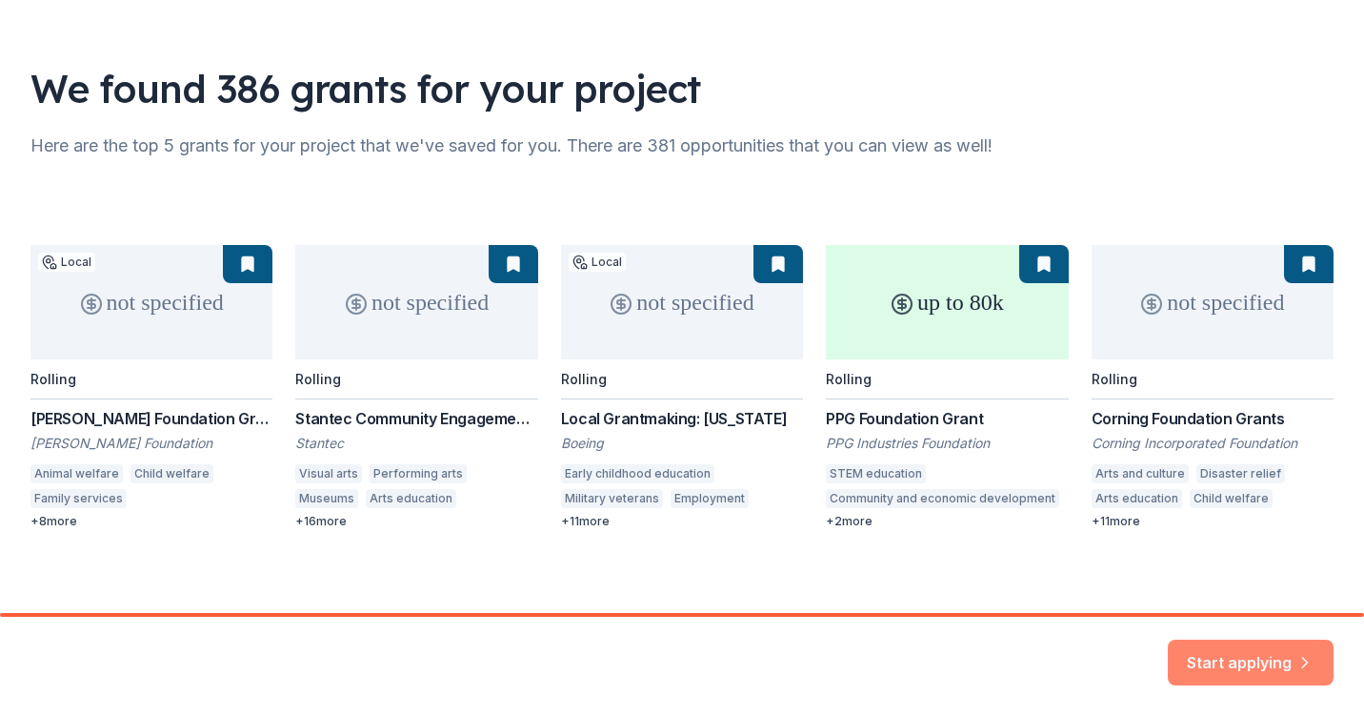
click at [1265, 632] on div "Start applying" at bounding box center [682, 665] width 1364 height 99
click at [1254, 653] on button "Start applying" at bounding box center [1251, 651] width 166 height 46
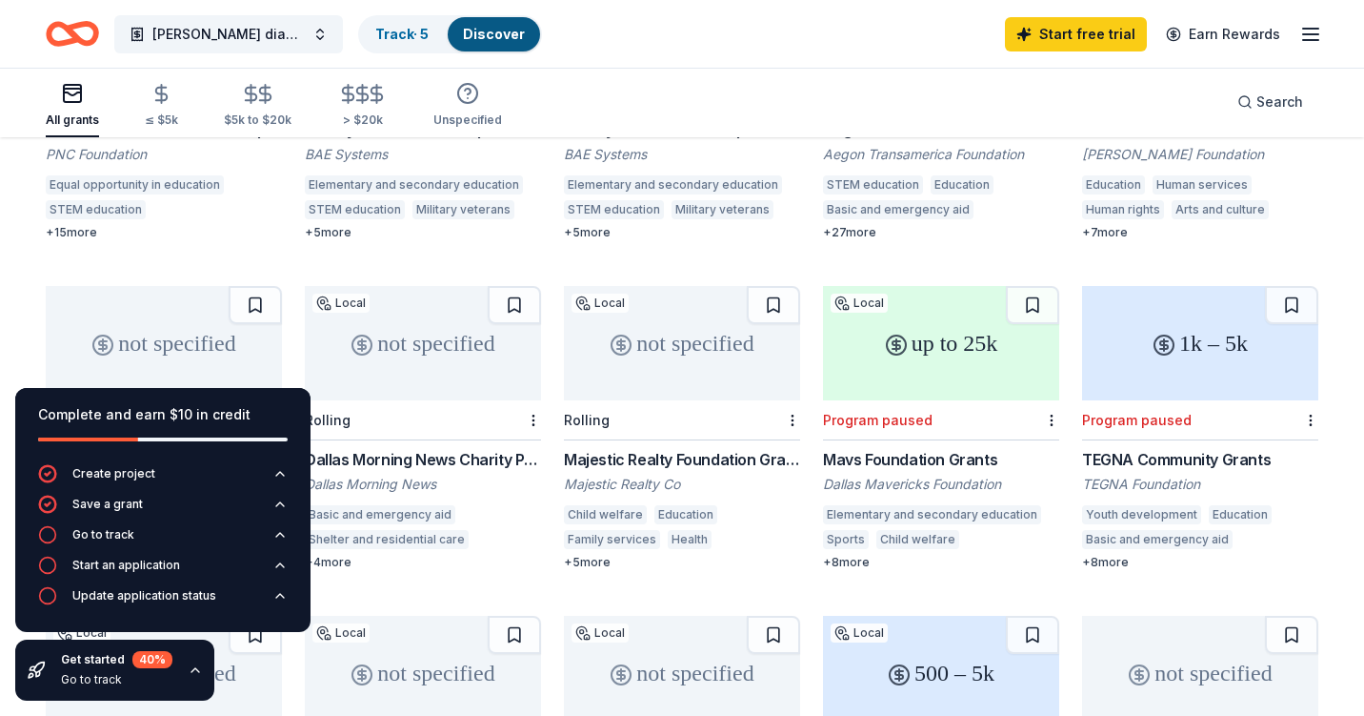
scroll to position [717, 0]
click at [912, 330] on div "up to 25k" at bounding box center [941, 341] width 236 height 114
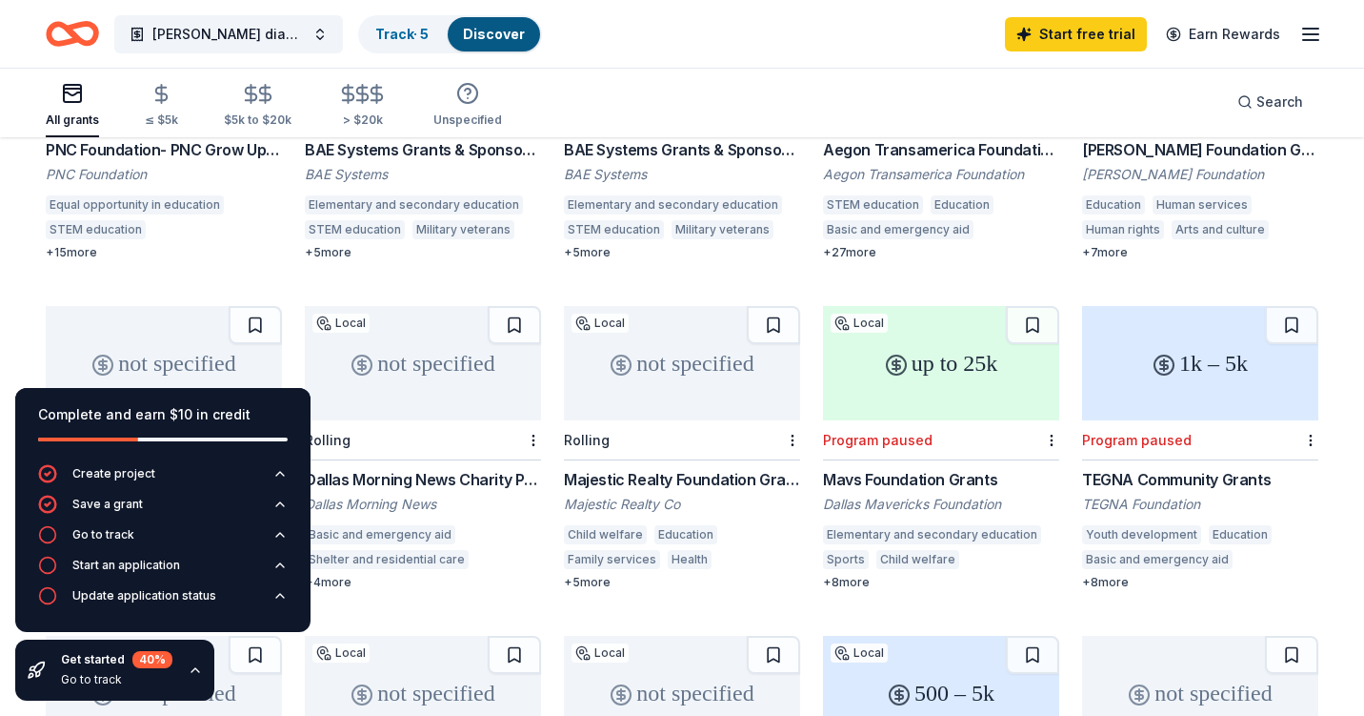
scroll to position [694, 0]
click at [458, 105] on div "Unspecified" at bounding box center [468, 105] width 69 height 46
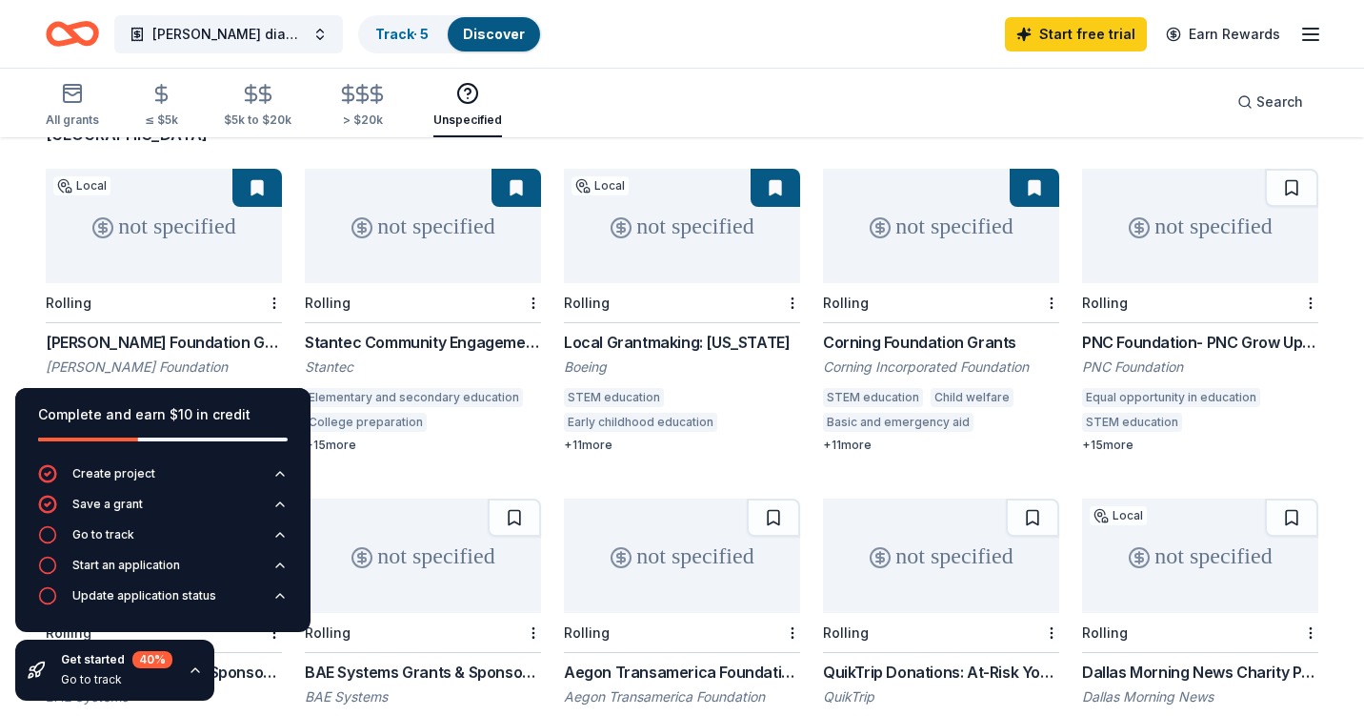
scroll to position [177, 0]
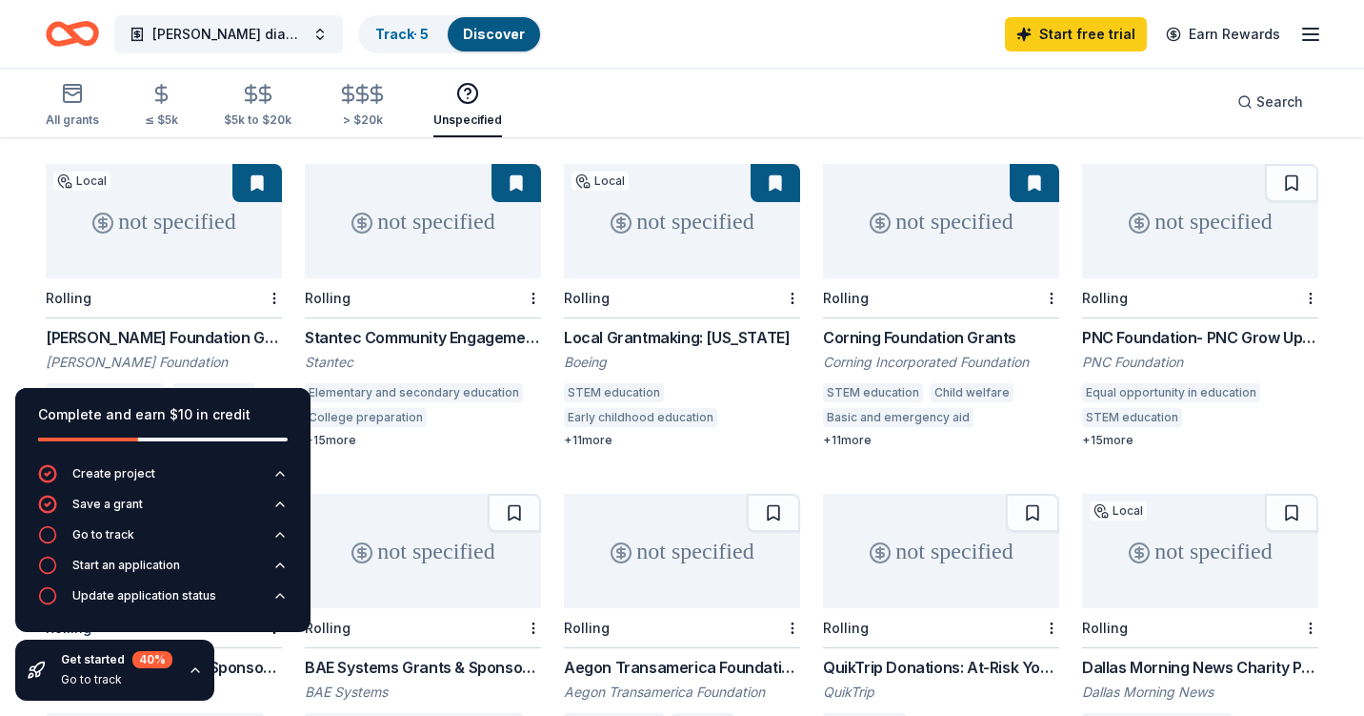
click at [1200, 242] on div "not specified" at bounding box center [1200, 221] width 236 height 114
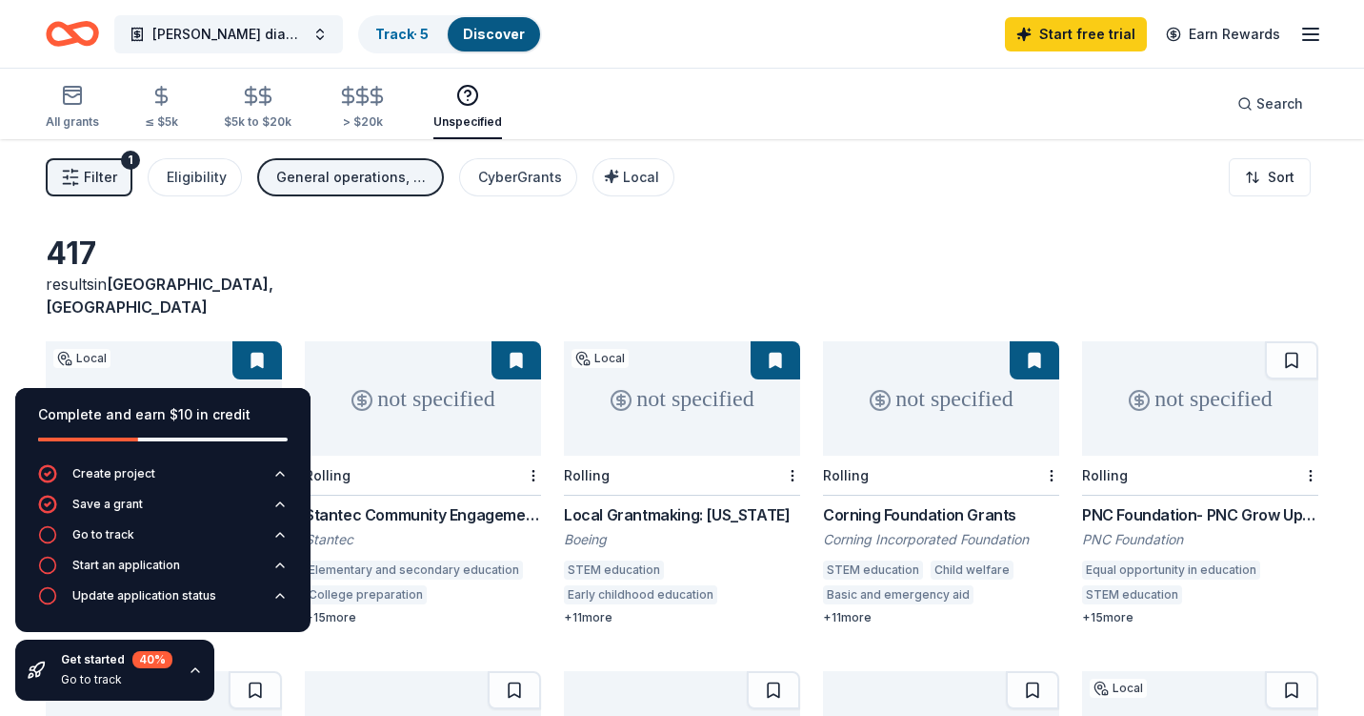
scroll to position [0, 0]
click at [58, 37] on icon "Home" at bounding box center [72, 33] width 53 height 45
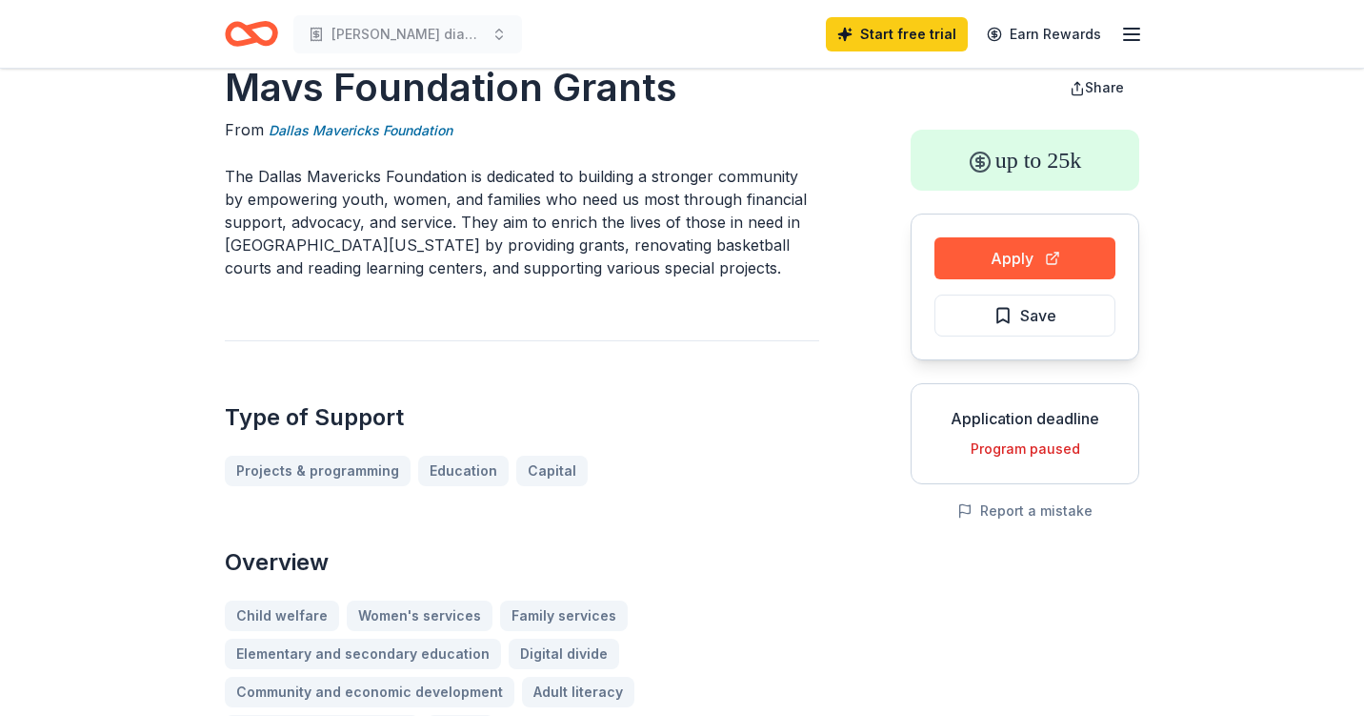
scroll to position [45, 0]
click at [1040, 250] on button "Apply" at bounding box center [1025, 259] width 181 height 42
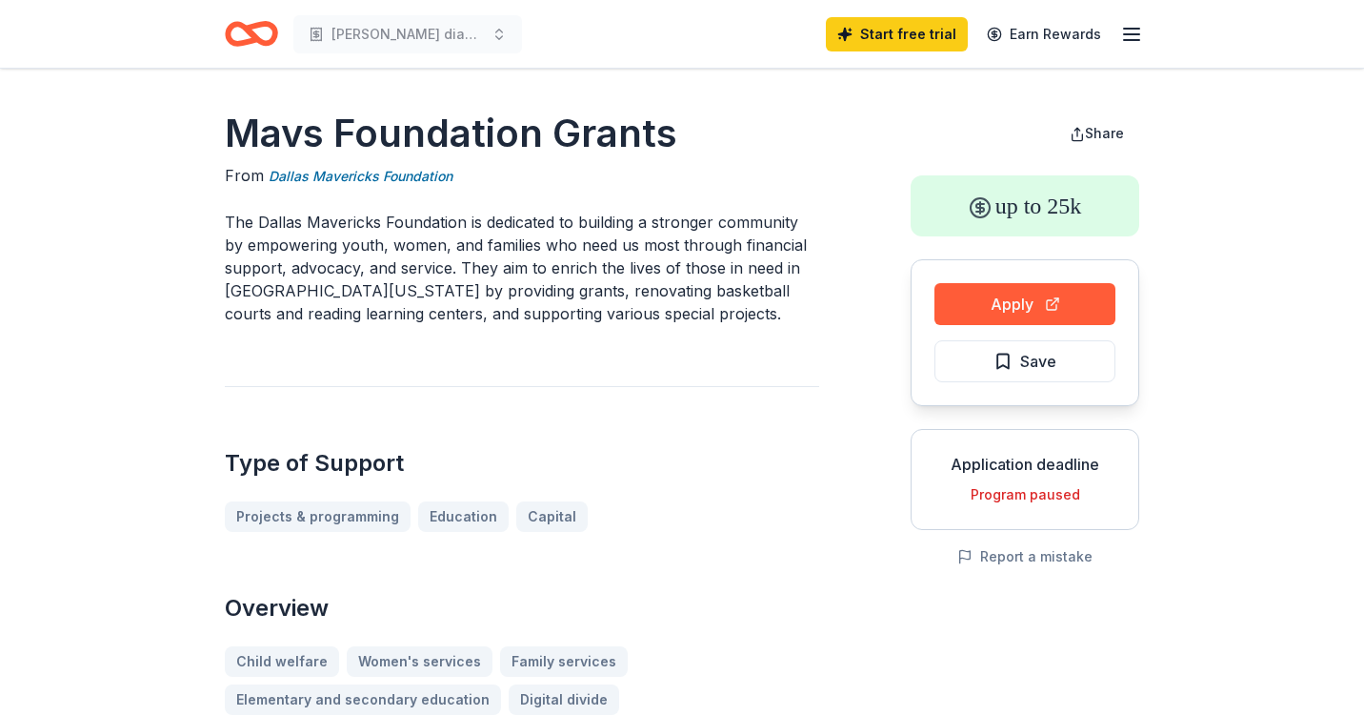
scroll to position [0, 0]
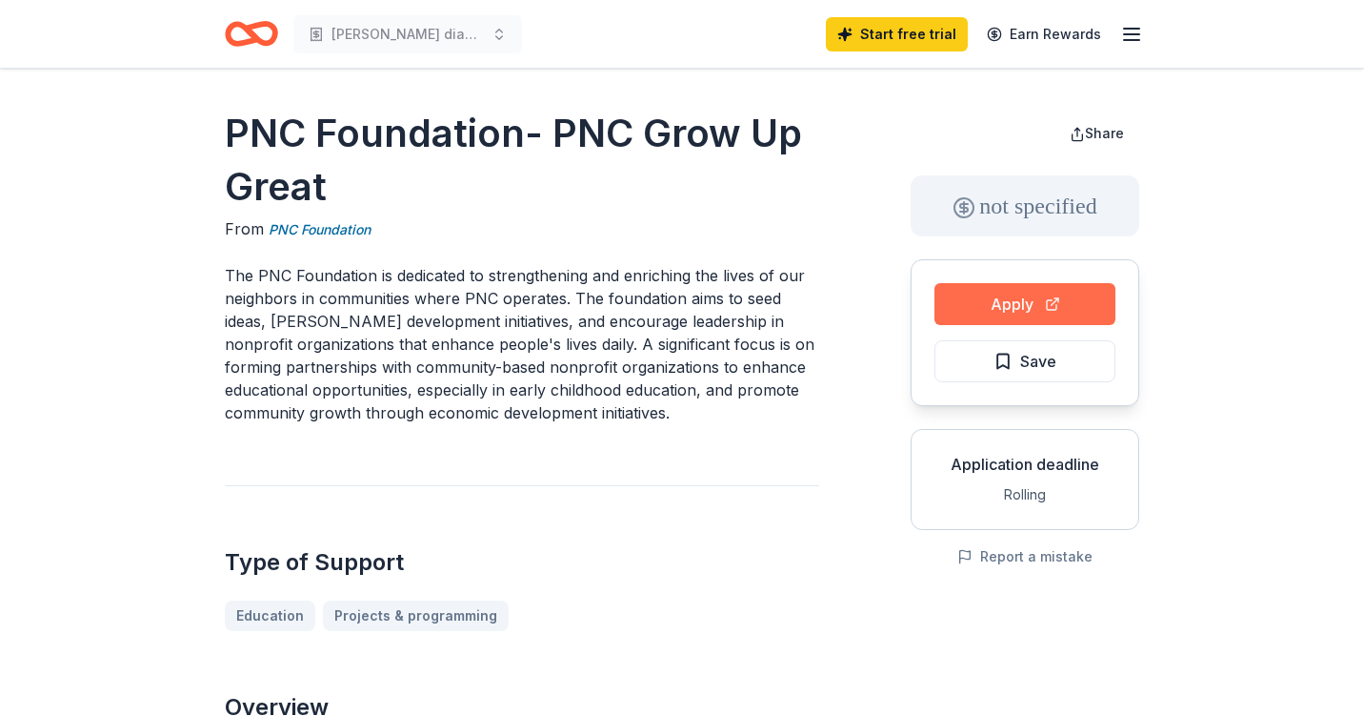
click at [1010, 297] on button "Apply" at bounding box center [1025, 304] width 181 height 42
